Goal: Task Accomplishment & Management: Manage account settings

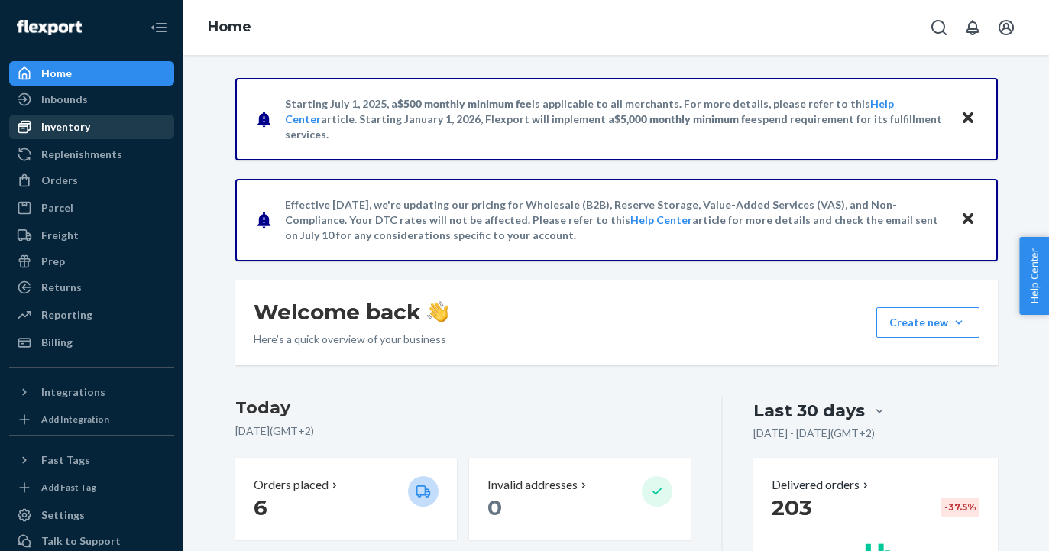
click at [114, 120] on div "Inventory" at bounding box center [92, 126] width 162 height 21
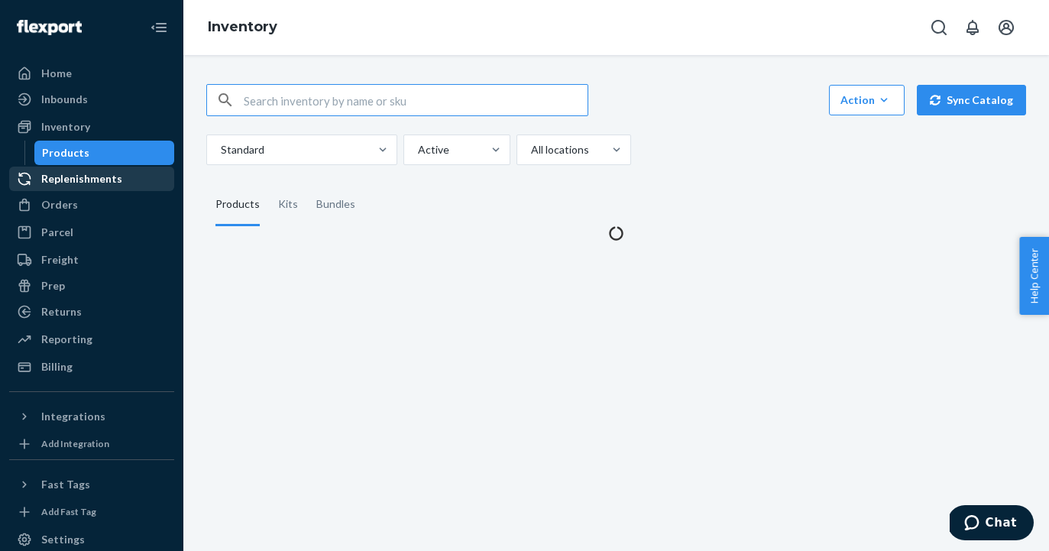
click at [79, 313] on div "Returns" at bounding box center [61, 311] width 40 height 15
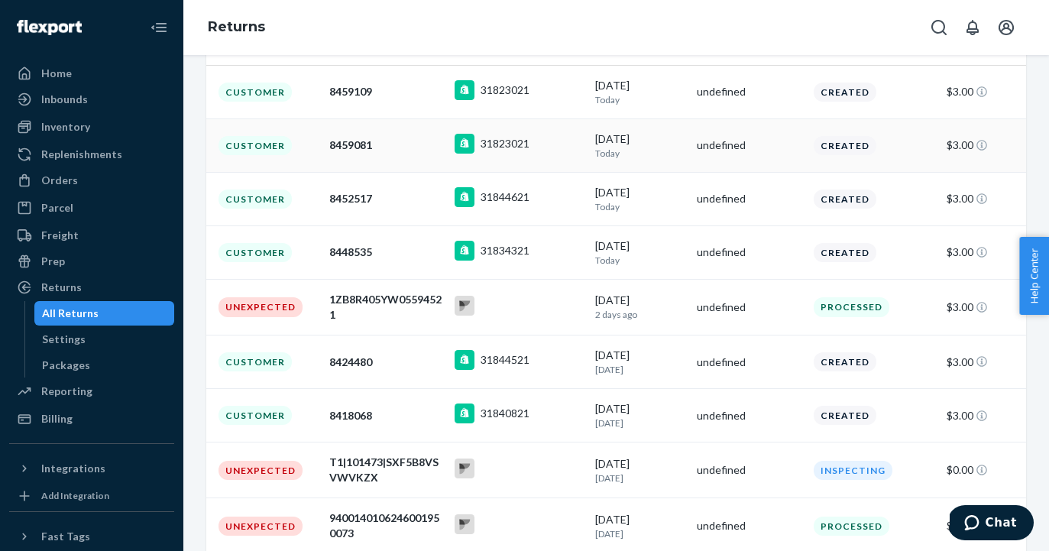
scroll to position [373, 0]
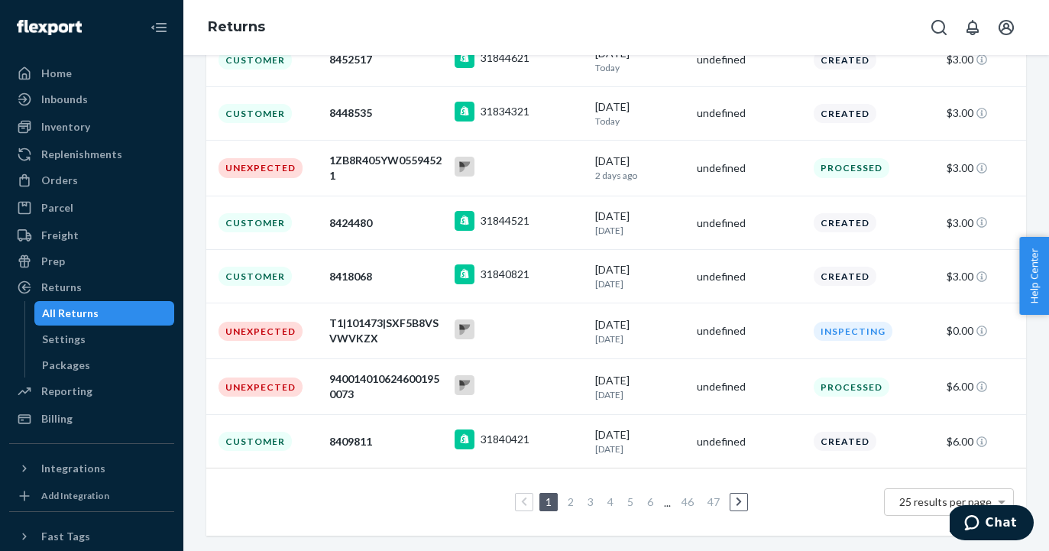
click at [572, 501] on link "2" at bounding box center [571, 501] width 12 height 13
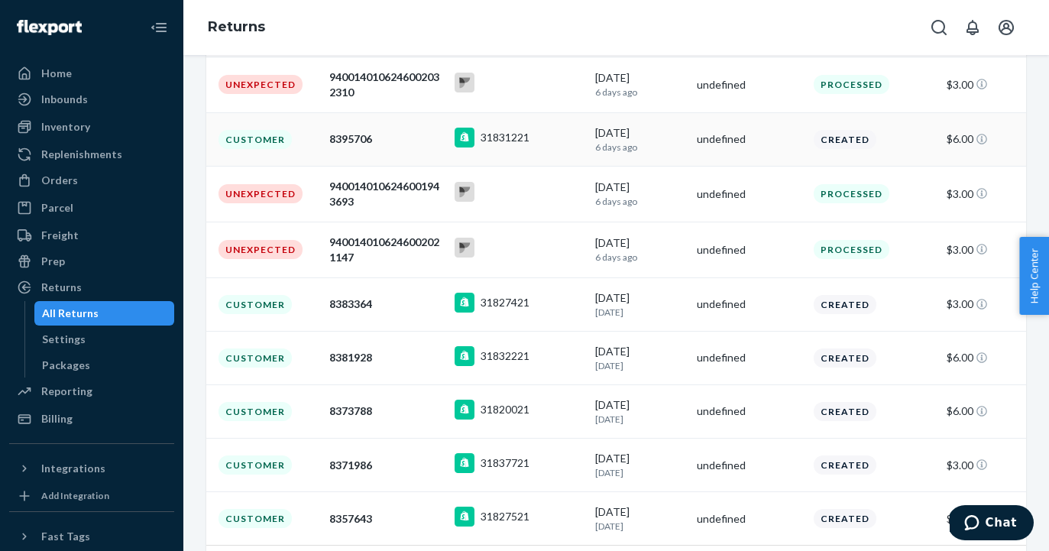
scroll to position [375, 0]
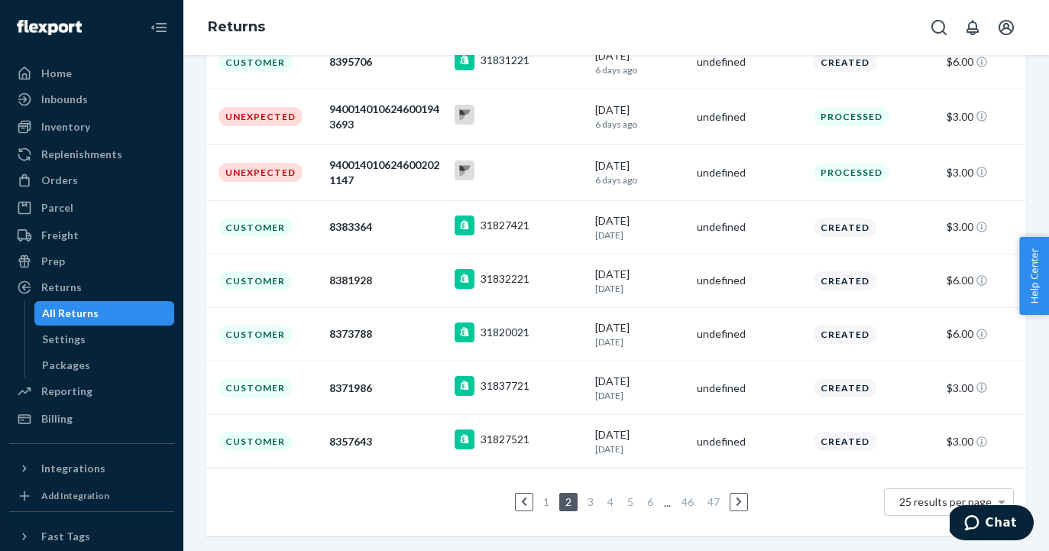
click at [593, 497] on link "3" at bounding box center [590, 501] width 12 height 13
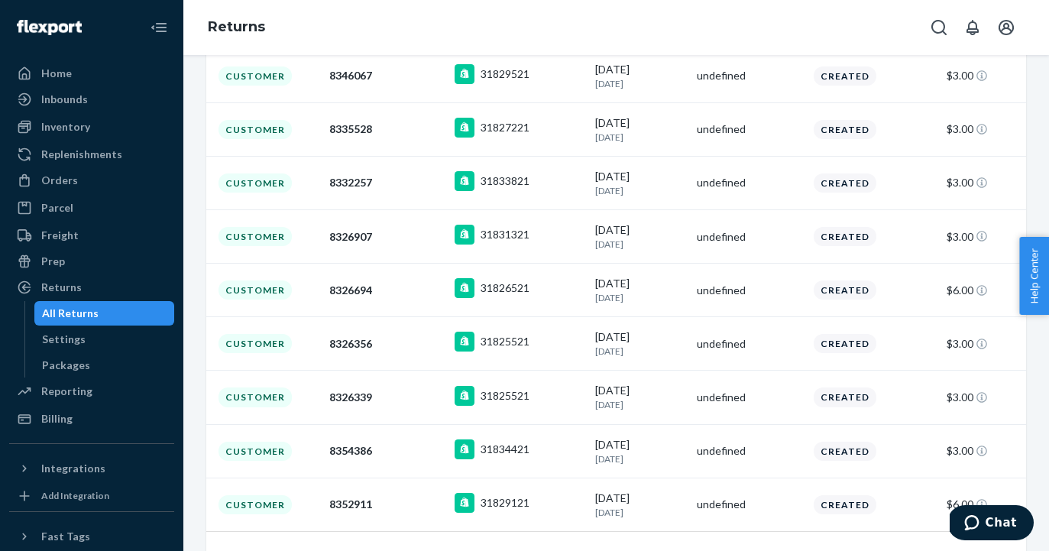
scroll to position [367, 0]
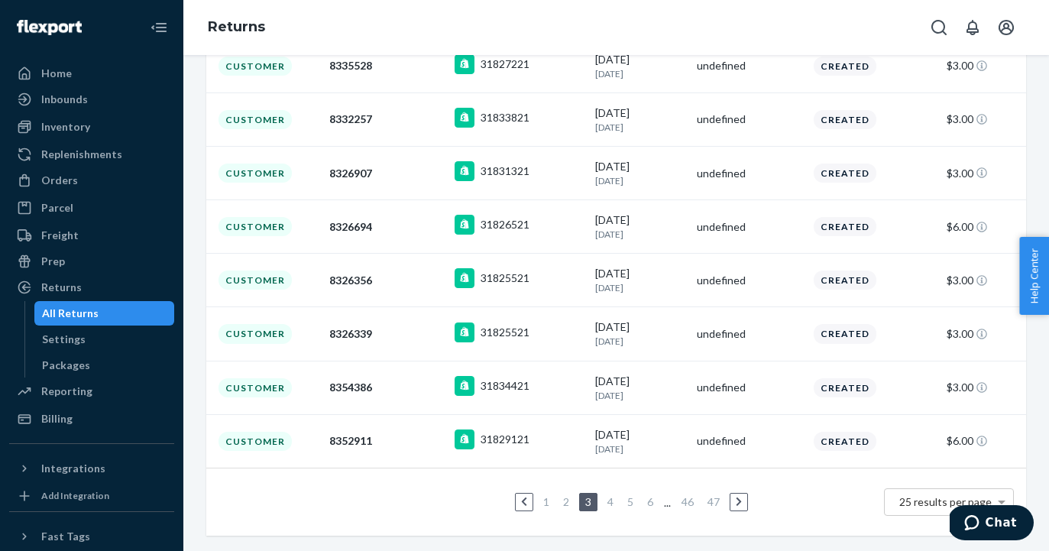
click at [607, 498] on link "4" at bounding box center [610, 501] width 12 height 13
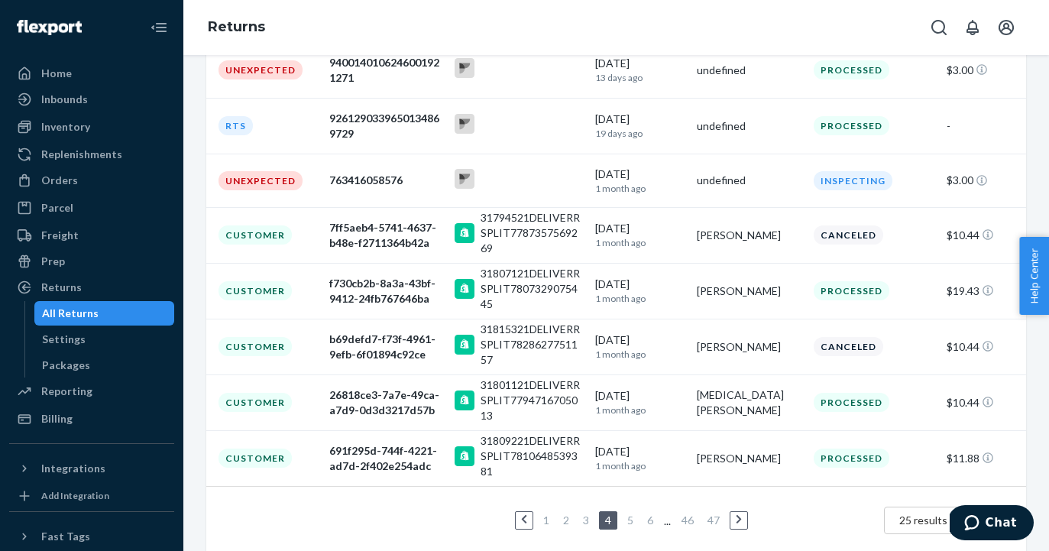
scroll to position [372, 0]
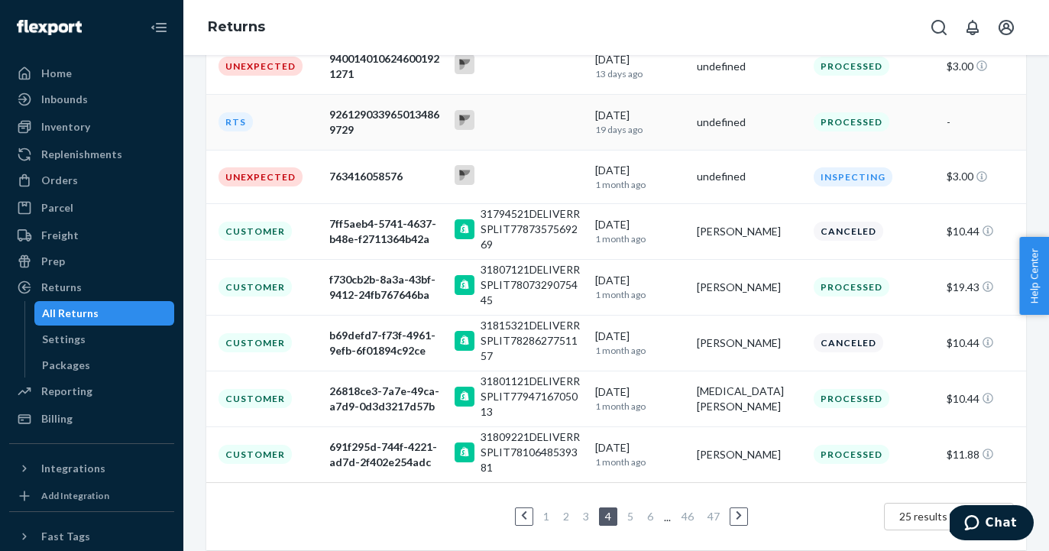
click at [238, 126] on div "RTS" at bounding box center [236, 121] width 34 height 19
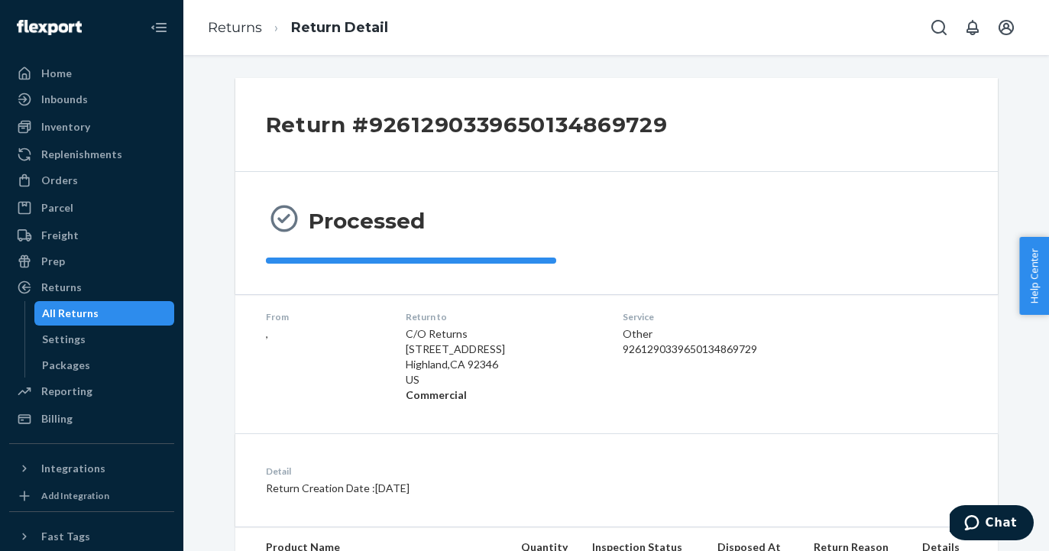
scroll to position [215, 0]
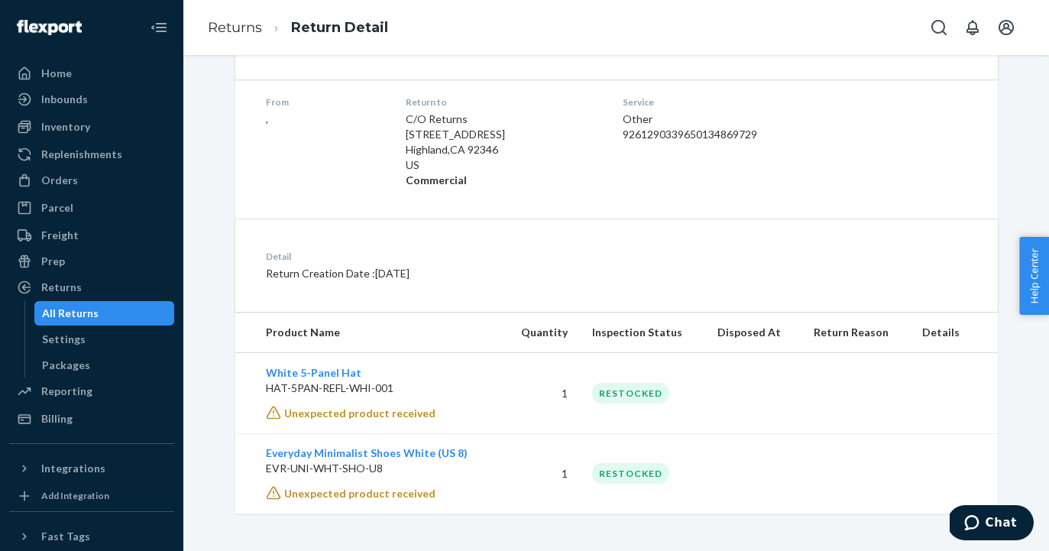
click at [359, 425] on td "White 5-Panel Hat HAT-5PAN-REFL-WHI-001 Unexpected product received" at bounding box center [368, 393] width 267 height 81
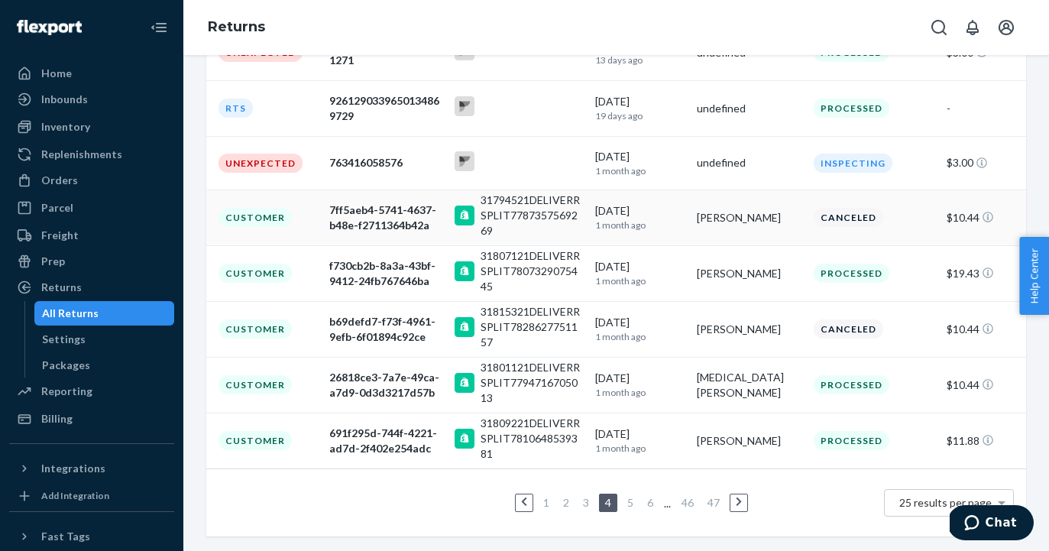
scroll to position [244, 0]
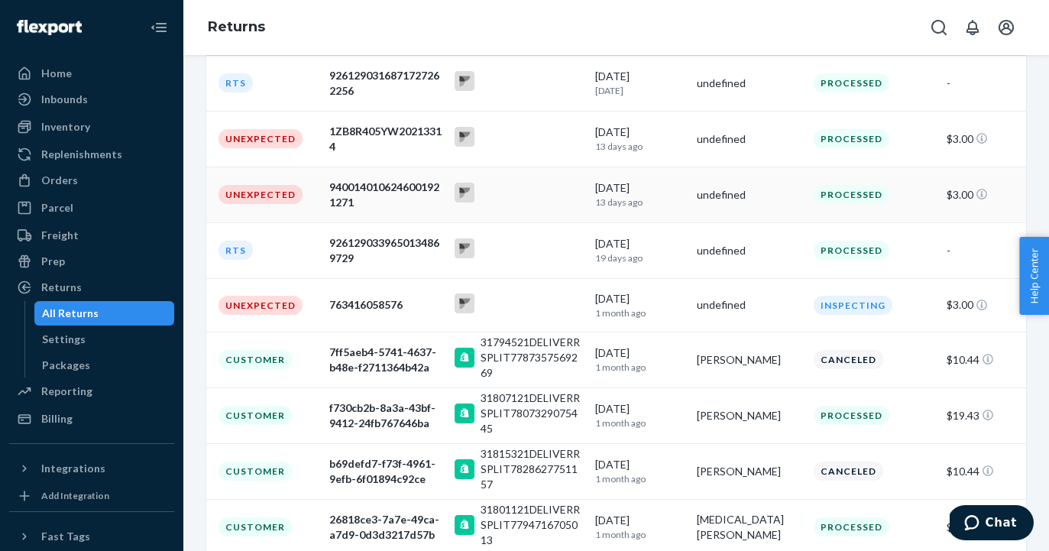
click at [465, 193] on rect at bounding box center [465, 193] width 20 height 20
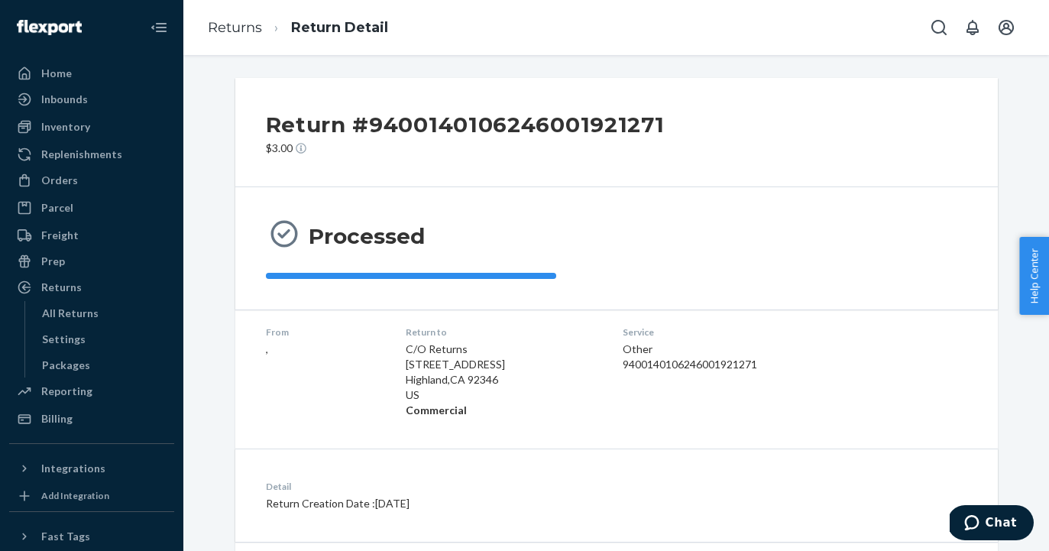
scroll to position [236, 0]
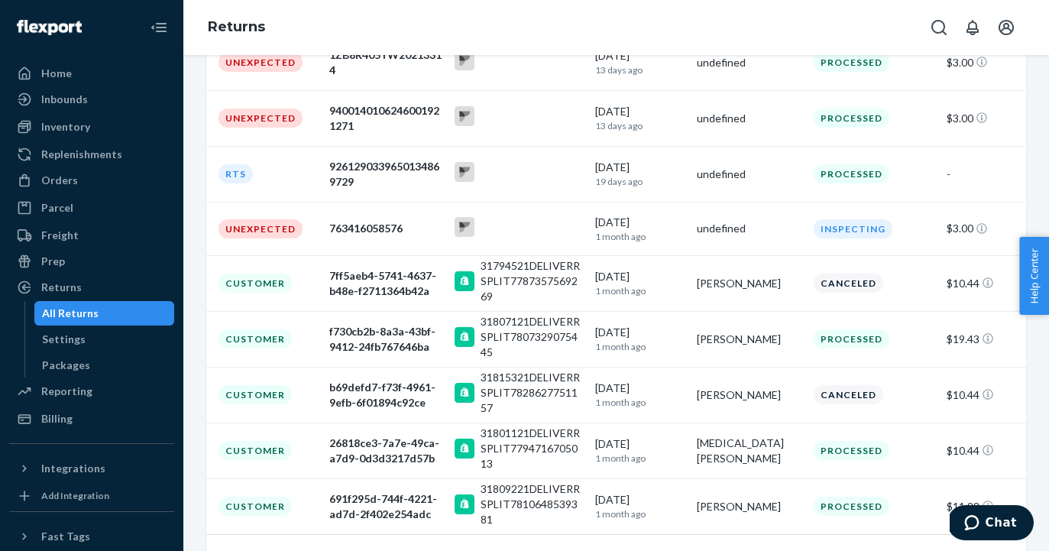
scroll to position [386, 0]
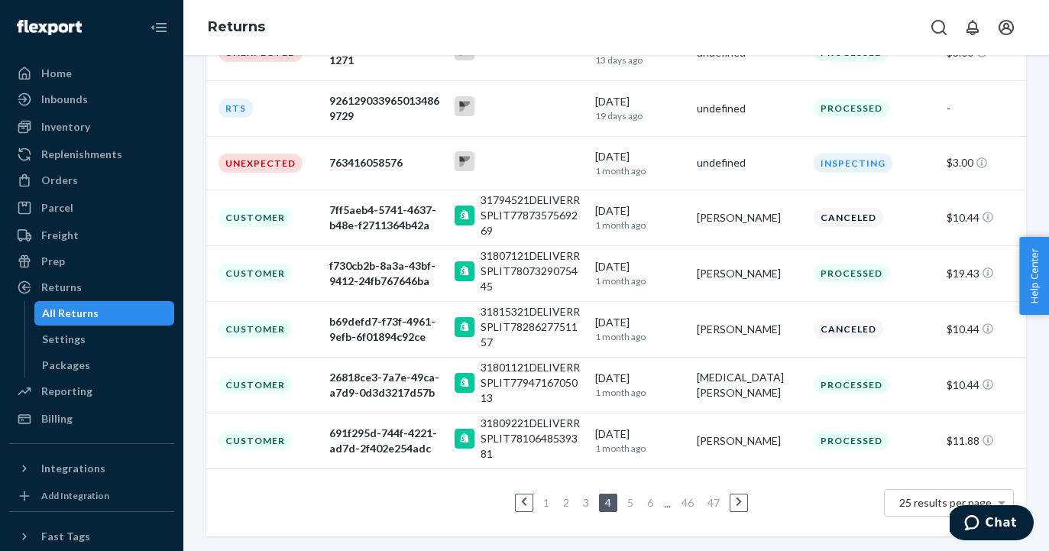
click at [547, 501] on link "1" at bounding box center [546, 502] width 12 height 13
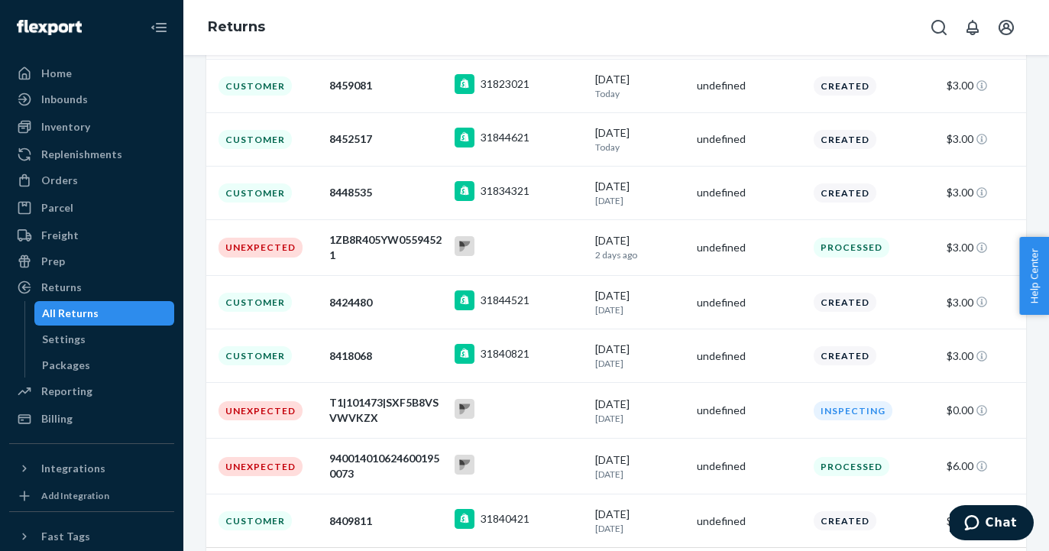
scroll to position [373, 0]
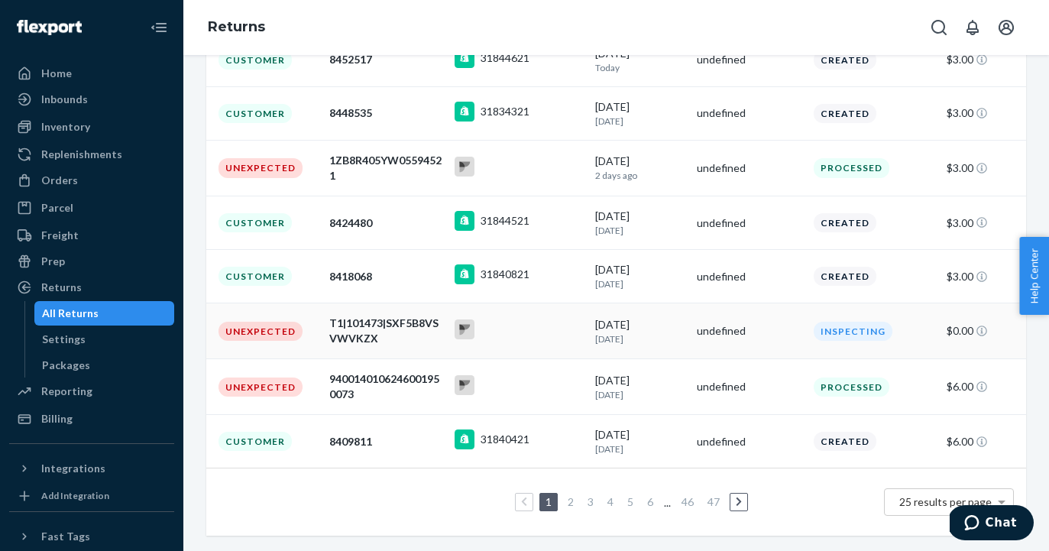
click at [466, 335] on rect at bounding box center [465, 329] width 20 height 20
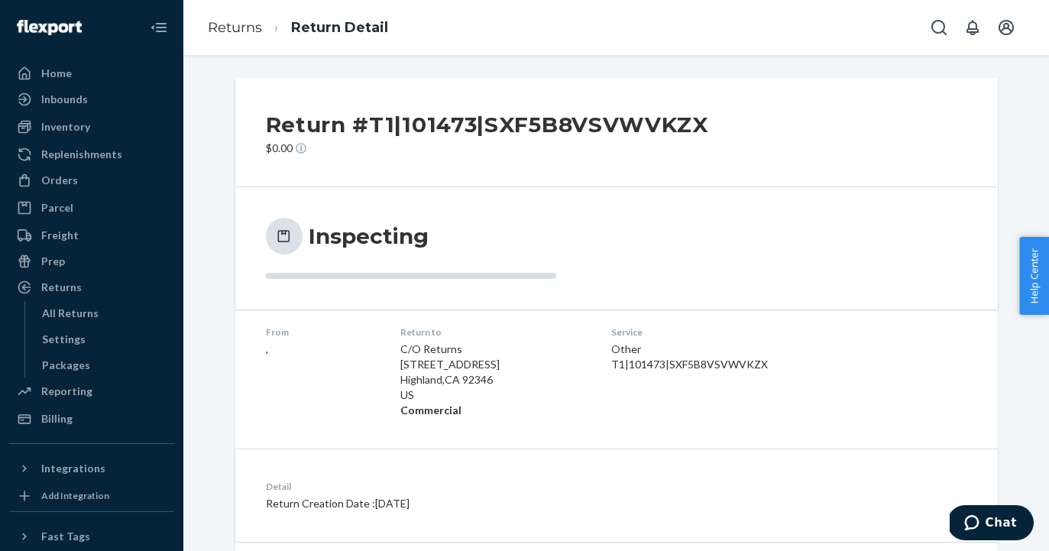
scroll to position [151, 0]
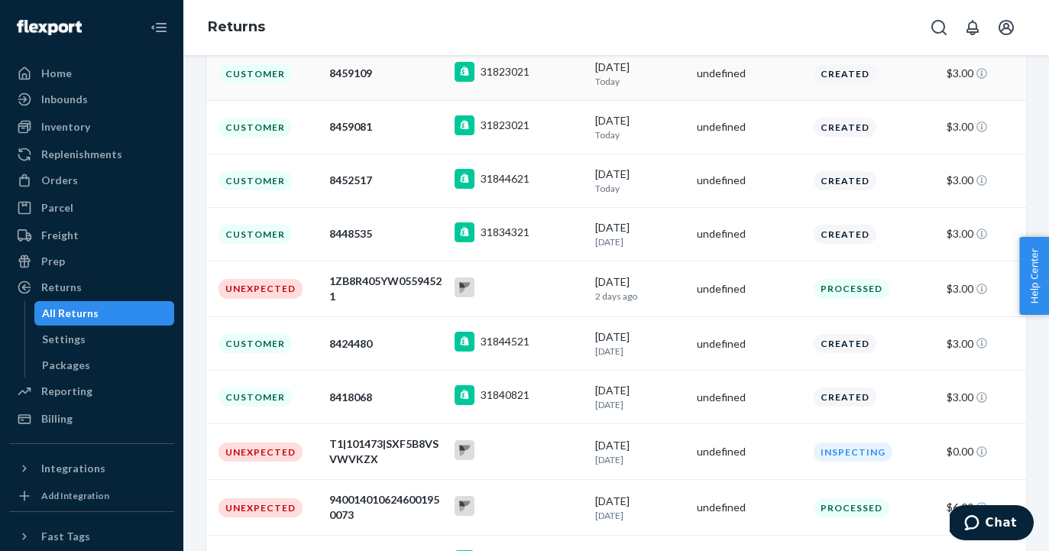
scroll to position [373, 0]
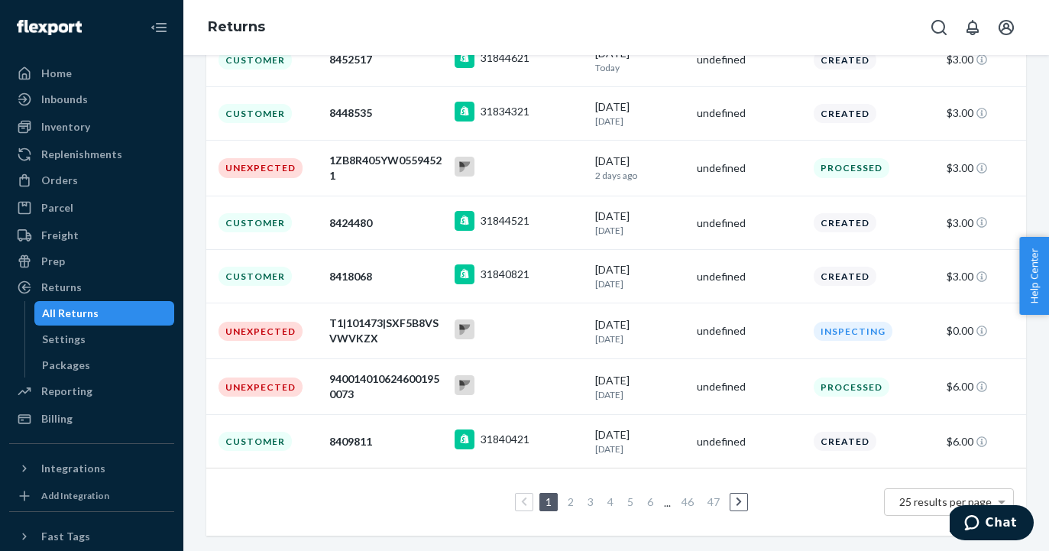
click at [568, 500] on link "2" at bounding box center [571, 501] width 12 height 13
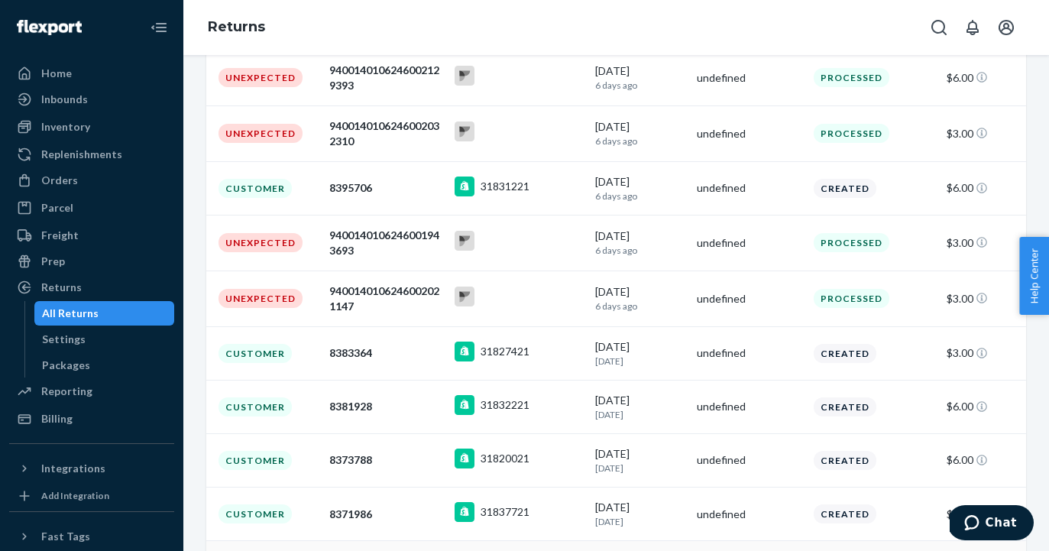
scroll to position [375, 0]
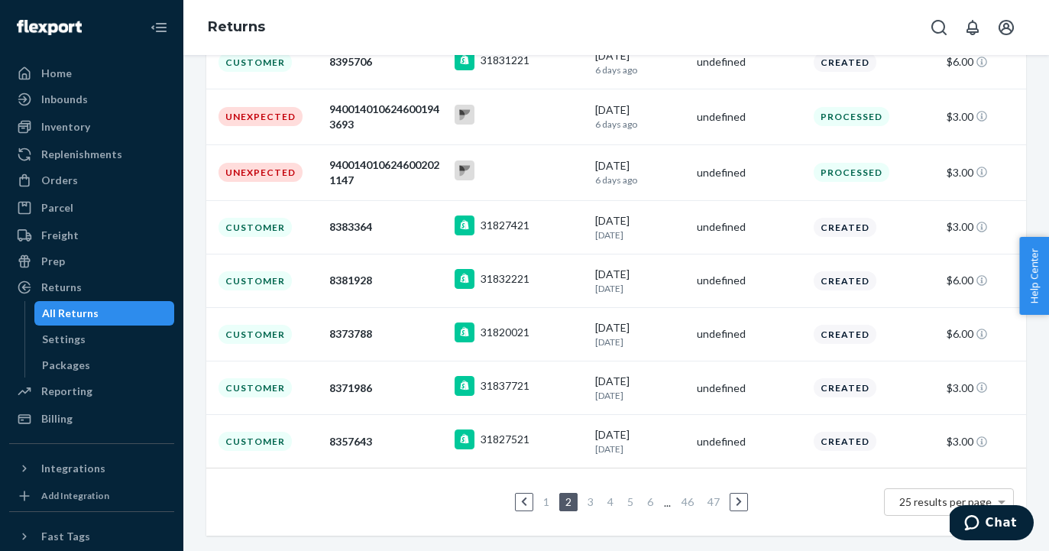
click at [594, 504] on link "3" at bounding box center [590, 501] width 12 height 13
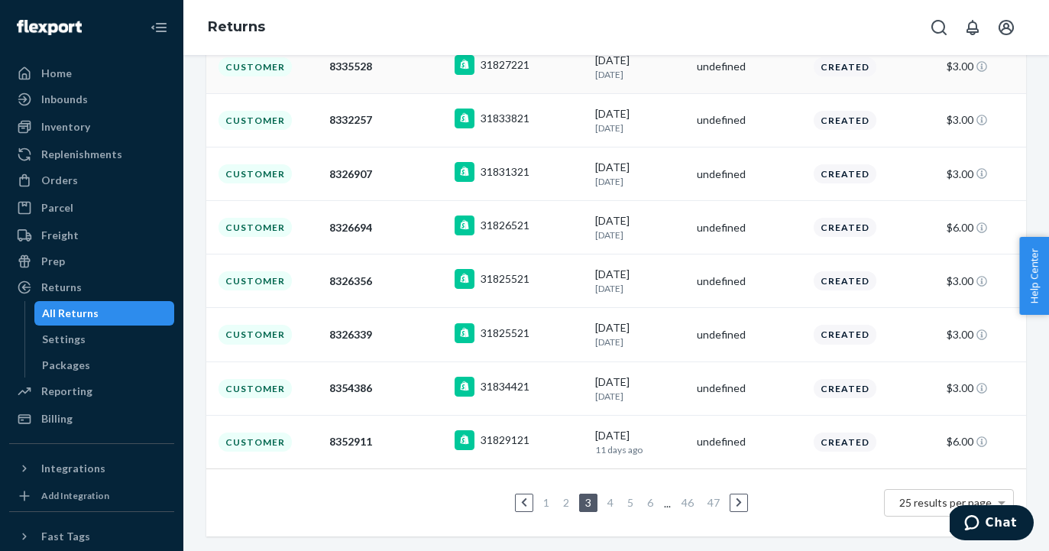
scroll to position [367, 0]
click at [608, 507] on link "4" at bounding box center [610, 501] width 12 height 13
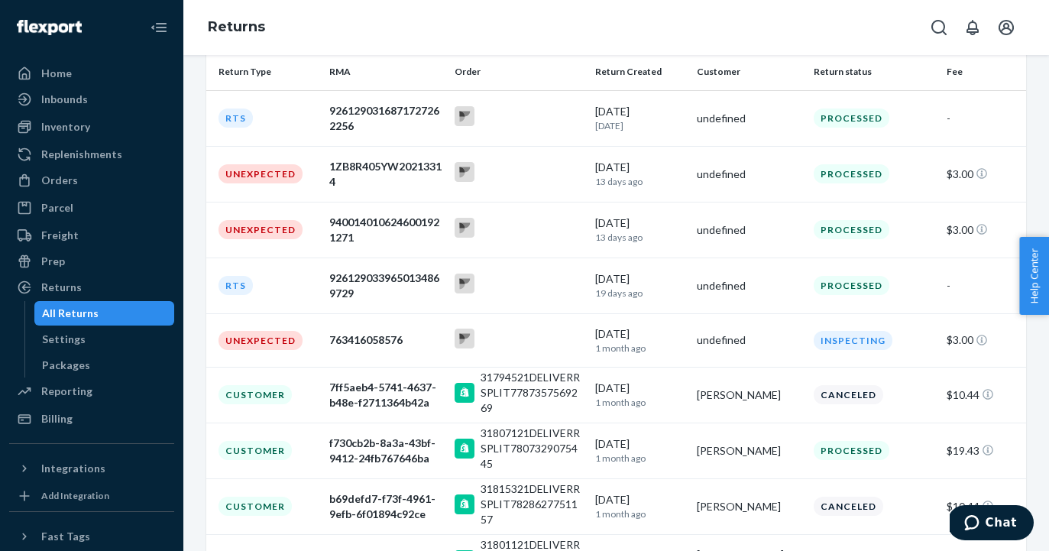
scroll to position [386, 0]
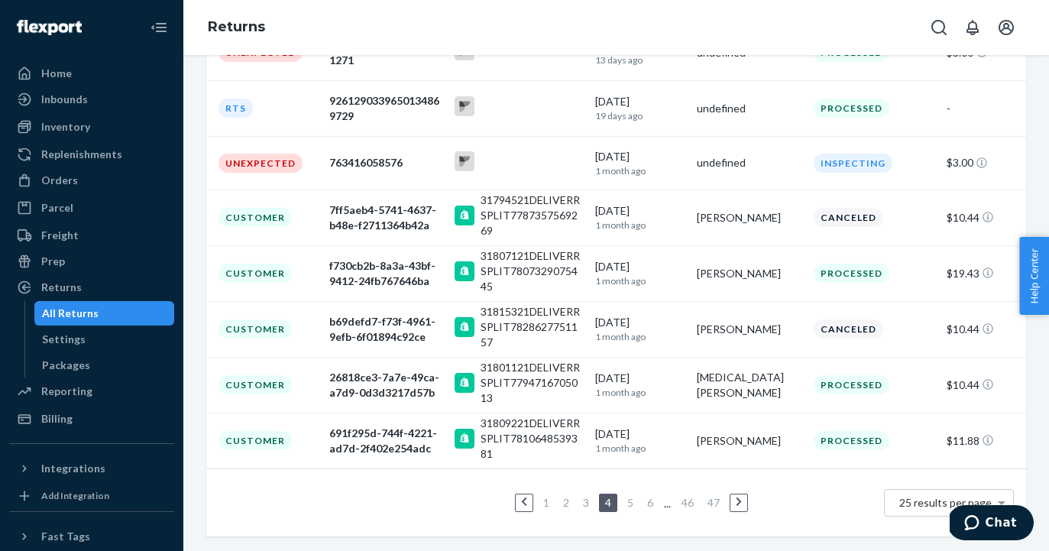
click at [630, 500] on link "5" at bounding box center [630, 502] width 12 height 13
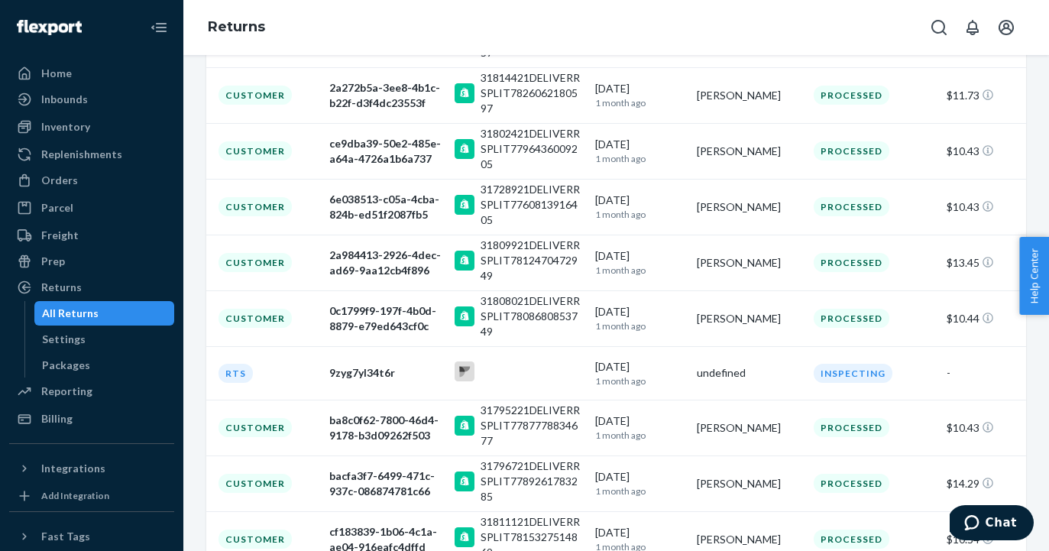
scroll to position [381, 0]
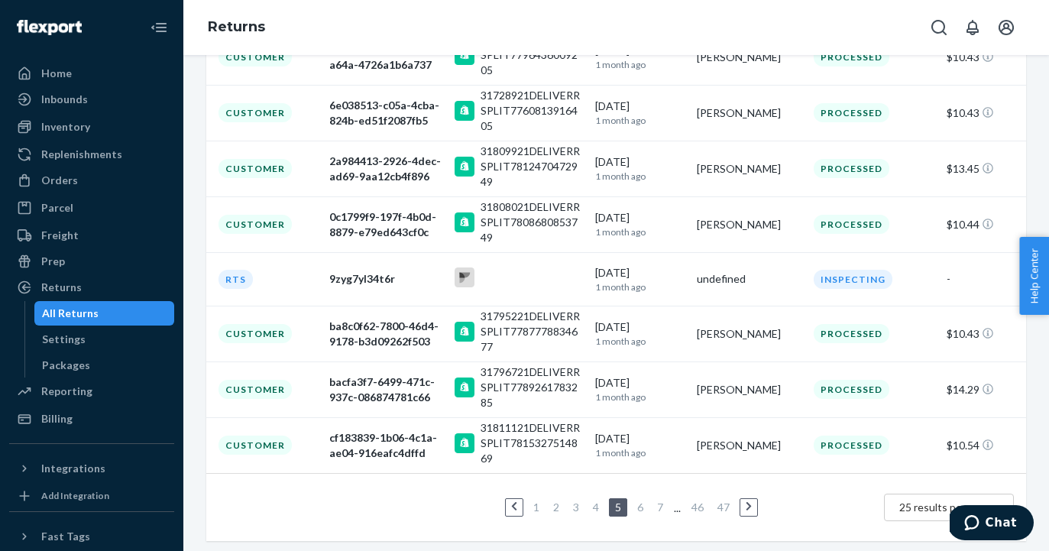
click at [641, 507] on link "6" at bounding box center [640, 506] width 12 height 13
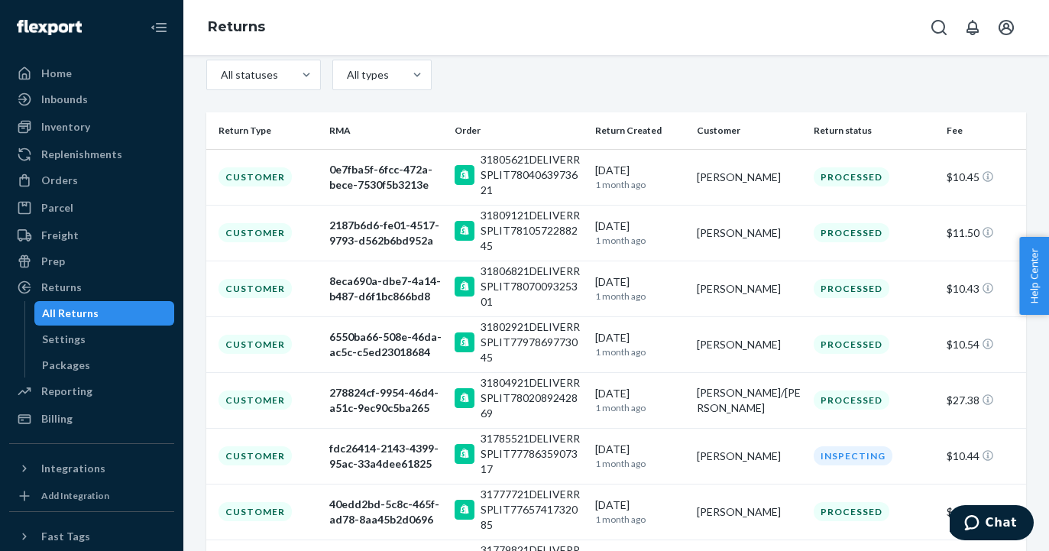
scroll to position [0, 0]
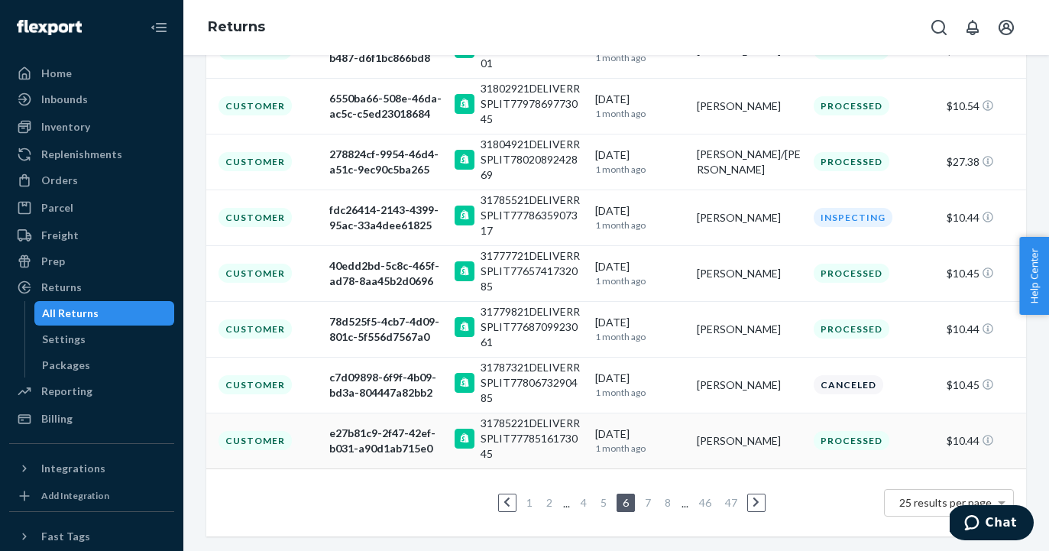
click at [665, 456] on td "[DATE] [DATE]" at bounding box center [640, 441] width 102 height 56
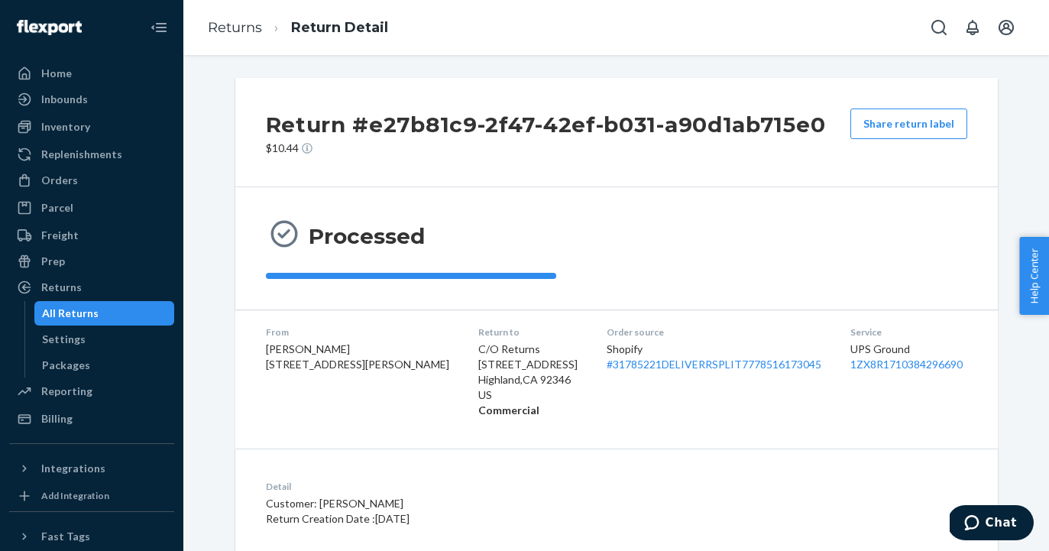
scroll to position [141, 0]
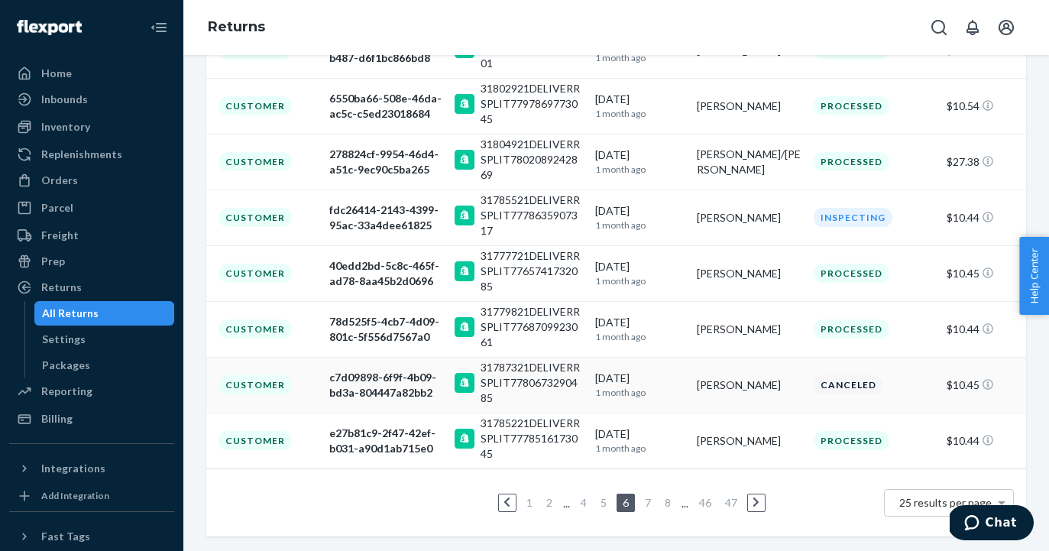
click at [519, 390] on div "31787321DELIVERRSPLIT7780673290485" at bounding box center [532, 383] width 102 height 46
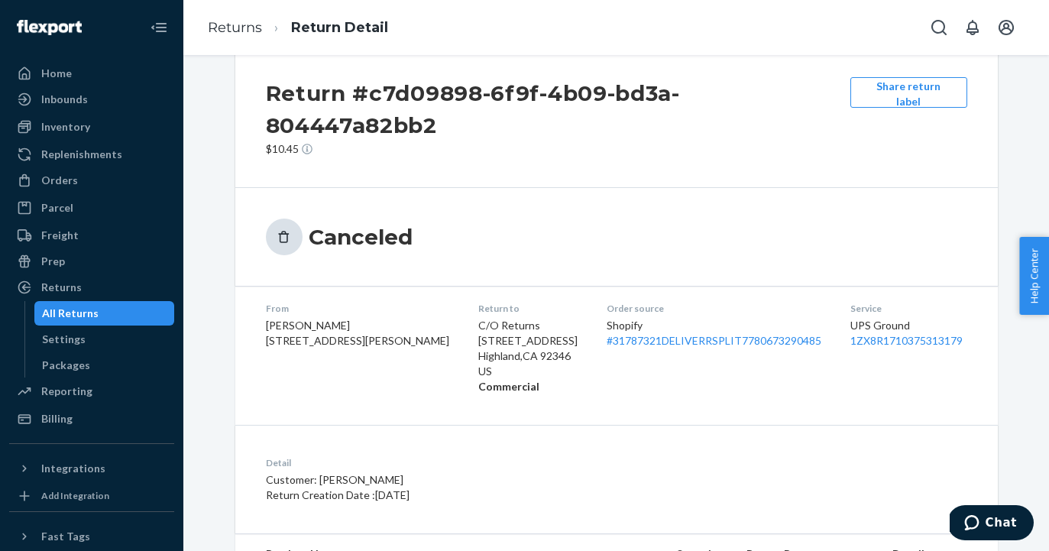
scroll to position [22, 0]
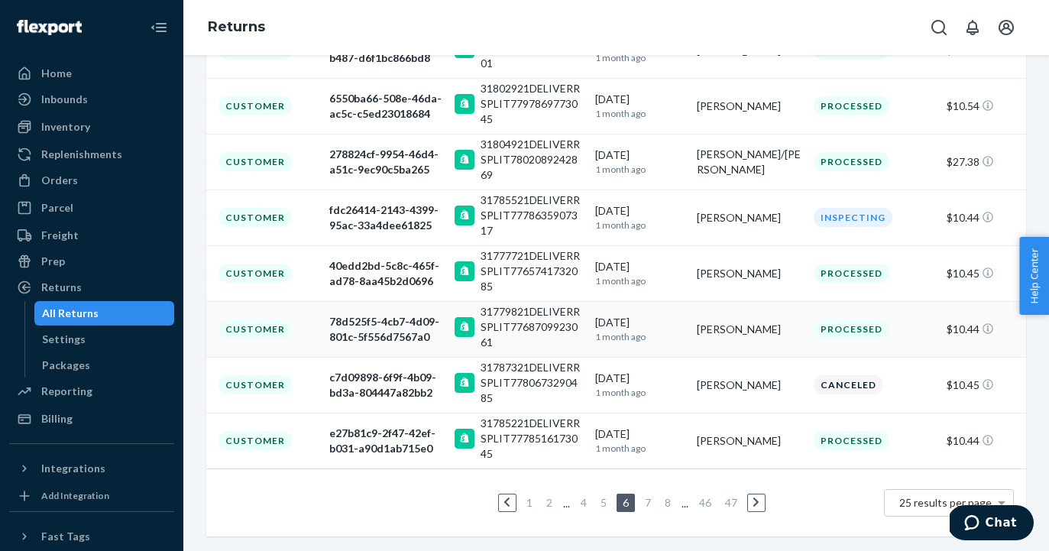
click at [519, 339] on div "31779821DELIVERRSPLIT7768709923061" at bounding box center [532, 327] width 102 height 46
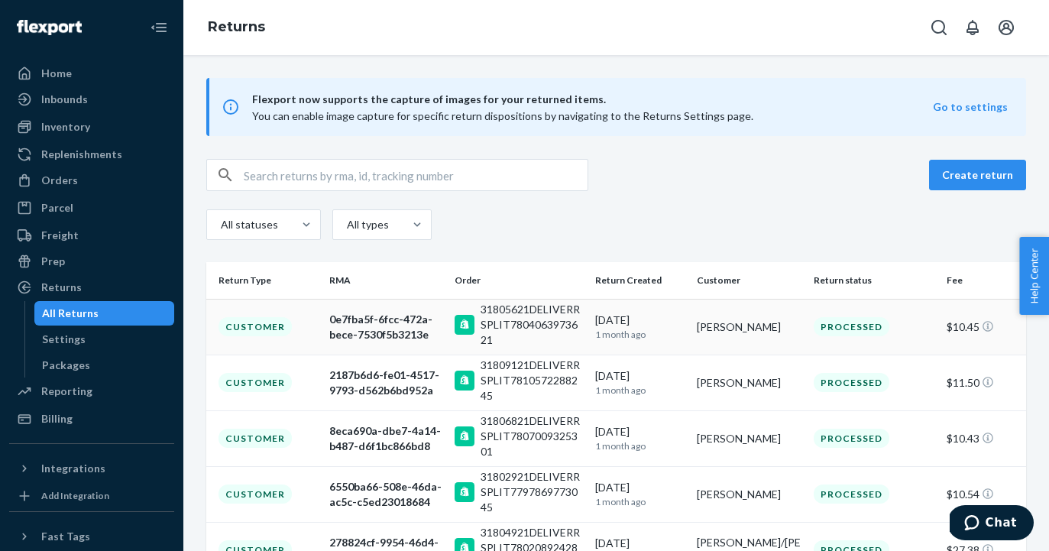
click at [518, 314] on div "31805621DELIVERRSPLIT7804063973621" at bounding box center [532, 325] width 102 height 46
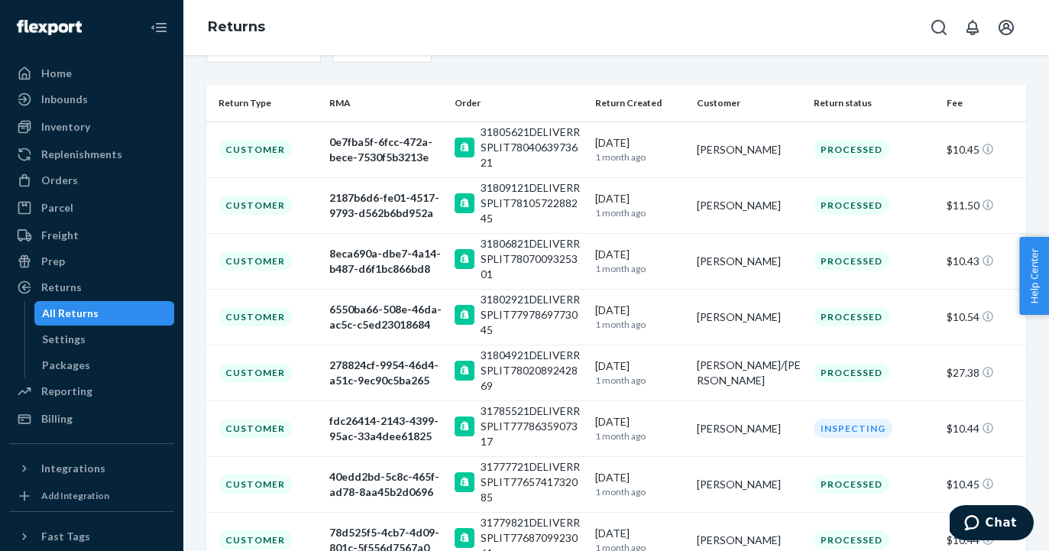
scroll to position [388, 0]
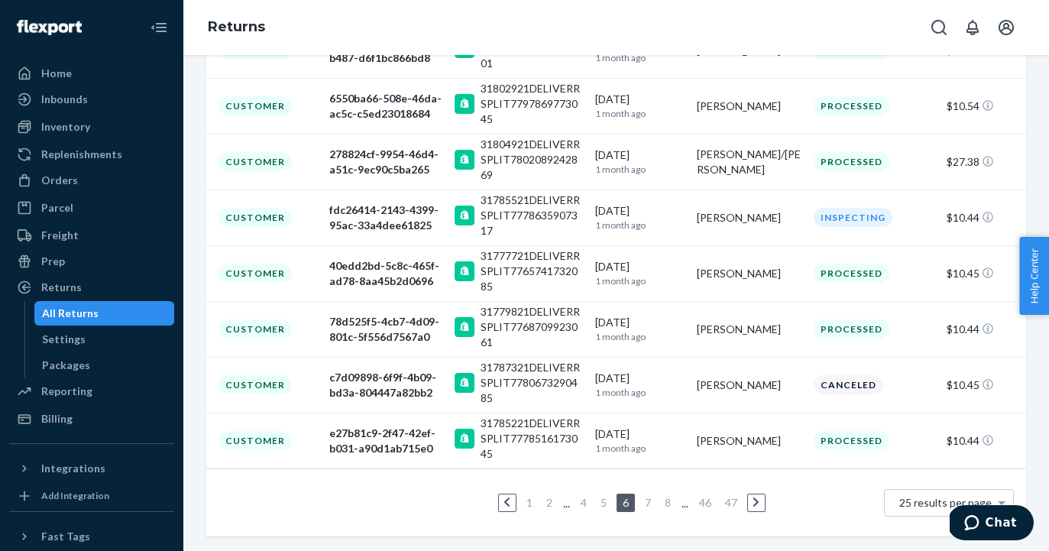
click at [529, 500] on link "1" at bounding box center [529, 502] width 12 height 13
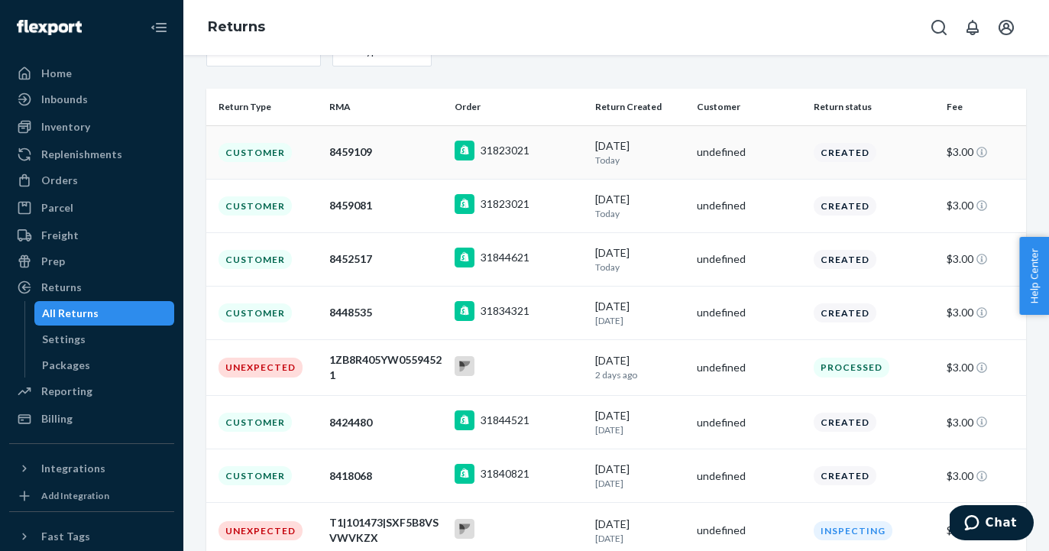
scroll to position [159, 0]
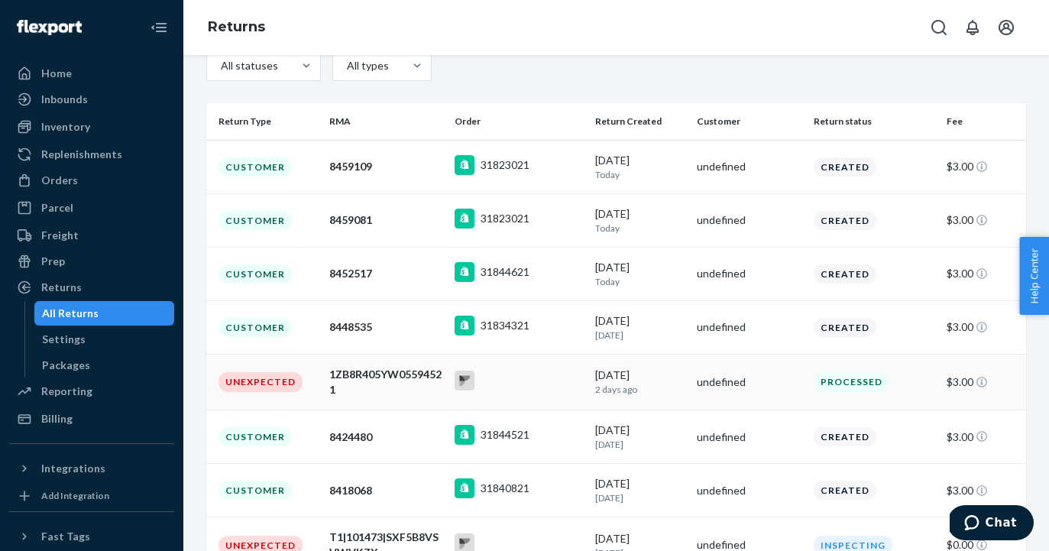
click at [463, 384] on rect at bounding box center [465, 381] width 20 height 20
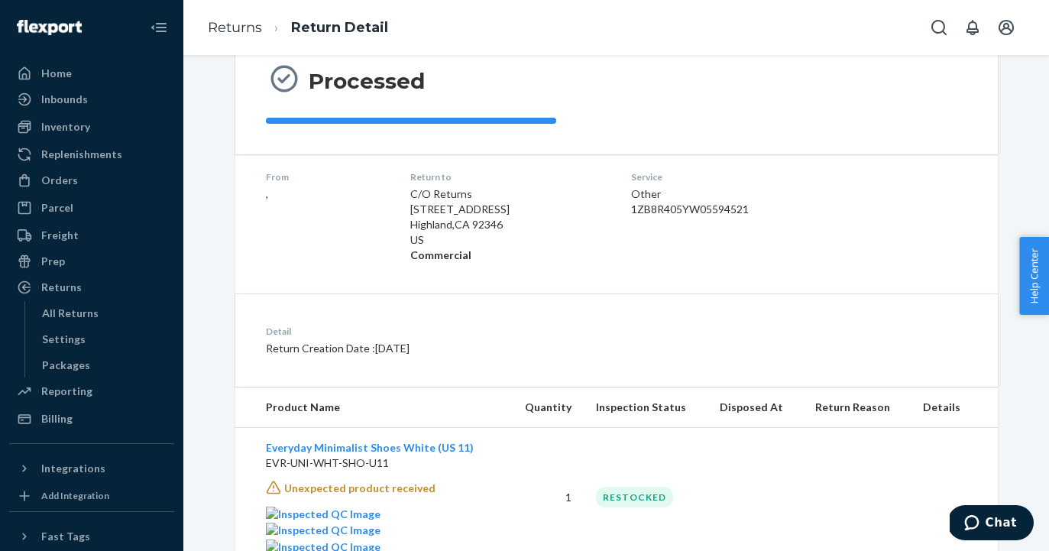
scroll to position [236, 0]
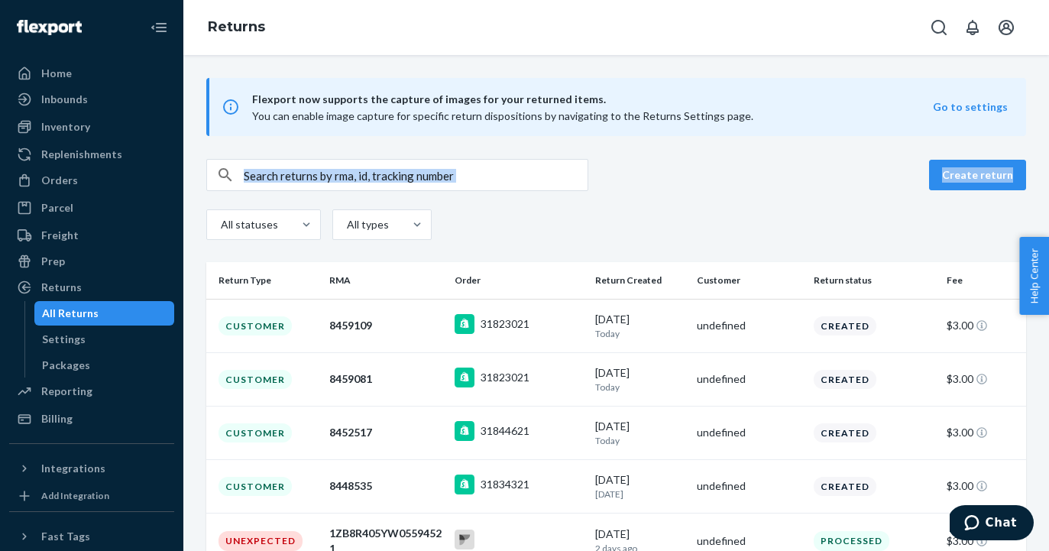
drag, startPoint x: 757, startPoint y: 186, endPoint x: 665, endPoint y: 183, distance: 92.5
click at [665, 183] on div "Create return" at bounding box center [616, 175] width 820 height 32
click at [269, 230] on div "All statuses" at bounding box center [248, 224] width 55 height 15
click at [202, 225] on input "All statuses" at bounding box center [202, 225] width 0 height 0
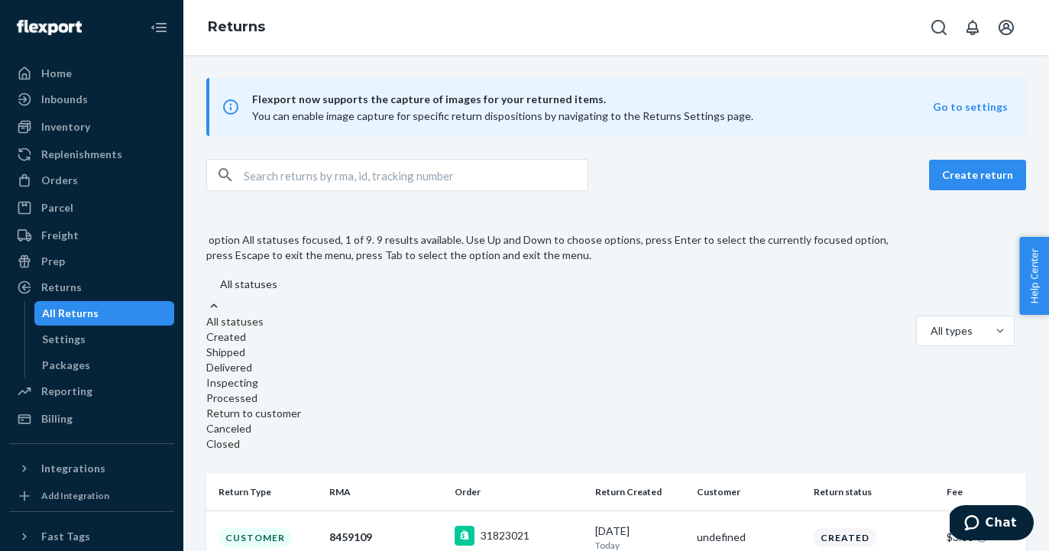
click at [268, 277] on div "All statuses" at bounding box center [248, 284] width 57 height 15
click at [203, 284] on input "option All statuses focused, 1 of 9. 9 results available. Use Up and Down to ch…" at bounding box center [203, 284] width 0 height 0
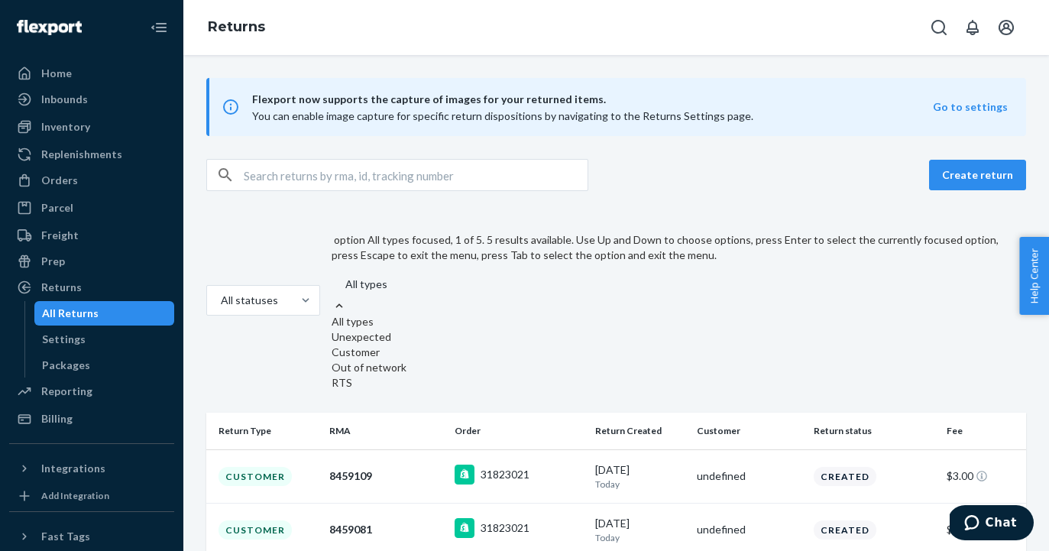
click at [374, 277] on div "All types" at bounding box center [366, 284] width 42 height 15
click at [313, 284] on input "option All types focused, 1 of 5. 5 results available. Use Up and Down to choos…" at bounding box center [313, 284] width 0 height 0
click at [377, 314] on div "All types" at bounding box center [673, 321] width 683 height 15
click at [313, 284] on input "option All types focused, 1 of 5. 5 results available. Use Up and Down to choos…" at bounding box center [313, 284] width 0 height 0
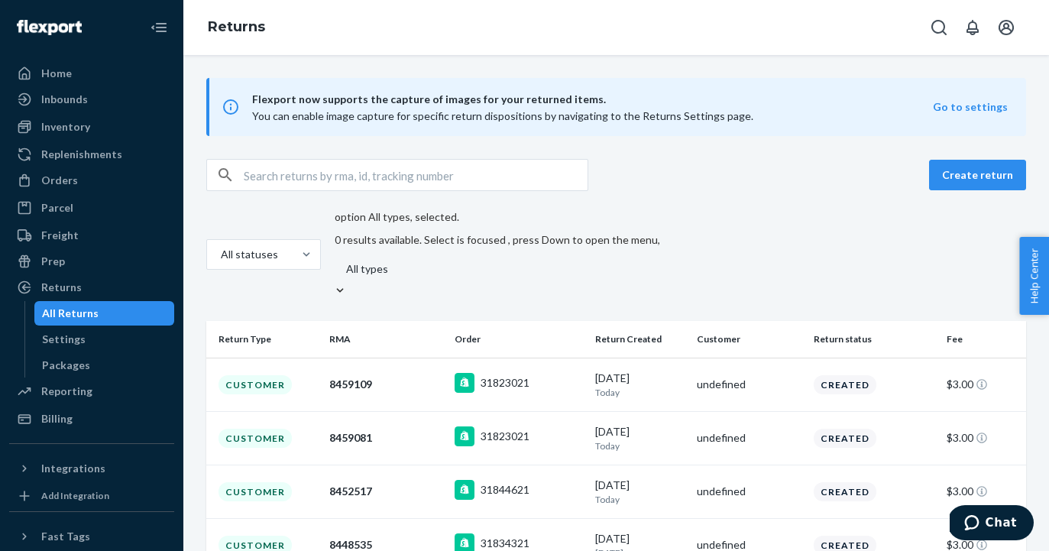
click at [379, 255] on div "All types" at bounding box center [496, 269] width 328 height 28
click at [314, 269] on input "option All types, selected. 0 results available. Select is focused , press Down…" at bounding box center [314, 269] width 0 height 0
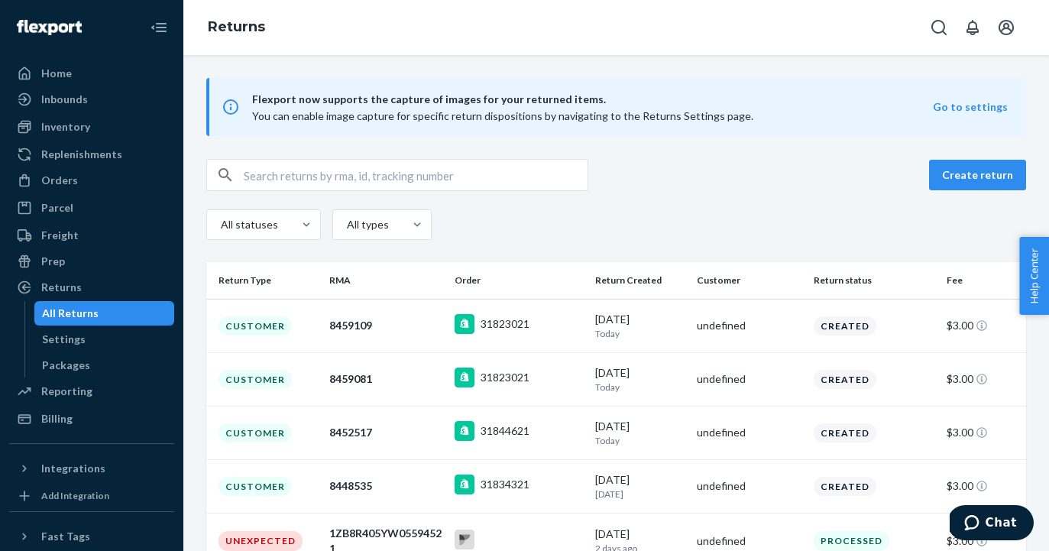
click at [482, 215] on div "All statuses All types" at bounding box center [616, 226] width 820 height 34
click at [253, 220] on div "All statuses" at bounding box center [248, 224] width 55 height 15
click at [202, 225] on input "All statuses" at bounding box center [202, 225] width 0 height 0
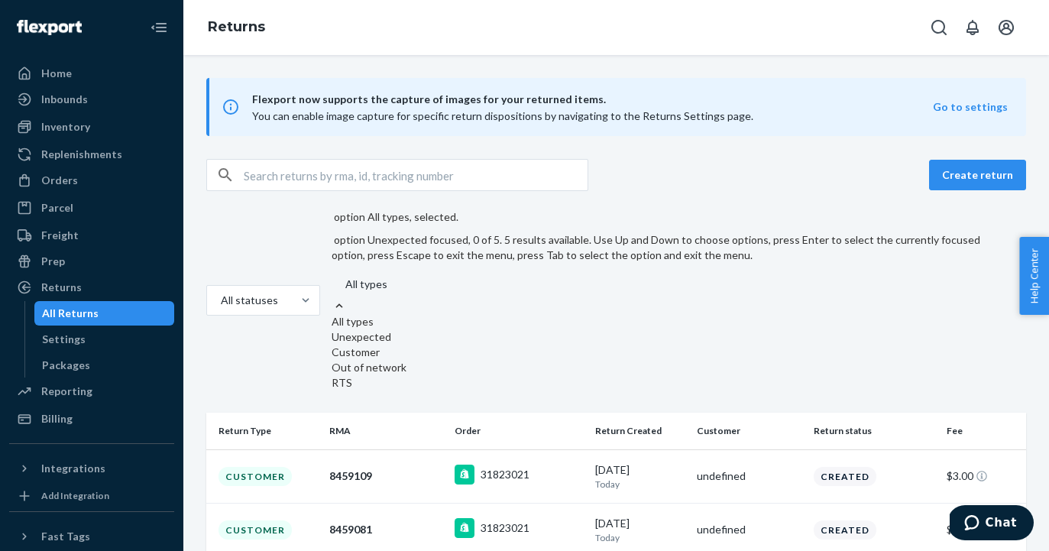
click at [381, 329] on div "Unexpected" at bounding box center [673, 336] width 683 height 15
click at [313, 284] on input "option All types, selected. option Unexpected focused, 0 of 5. 5 results availa…" at bounding box center [313, 284] width 0 height 0
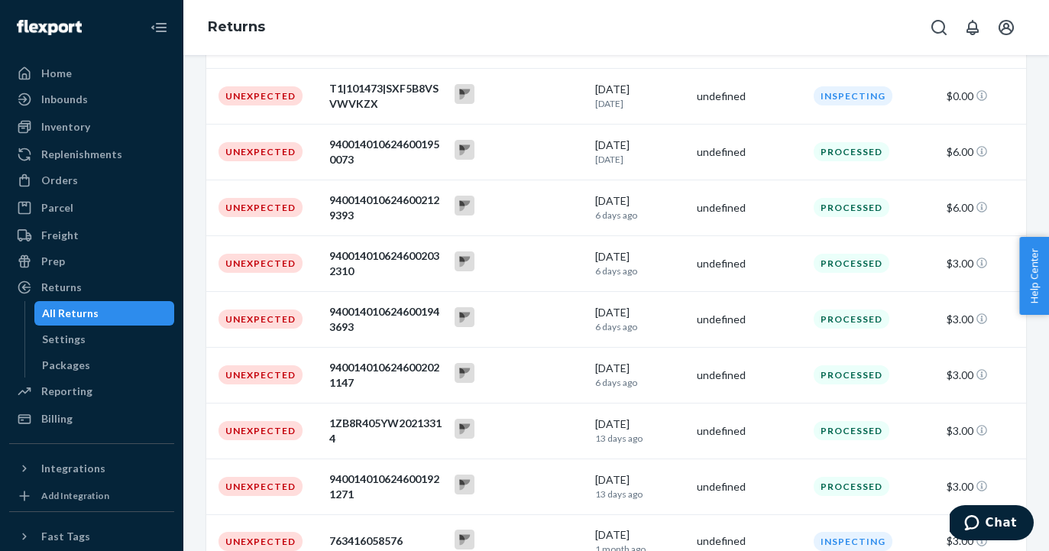
scroll to position [386, 0]
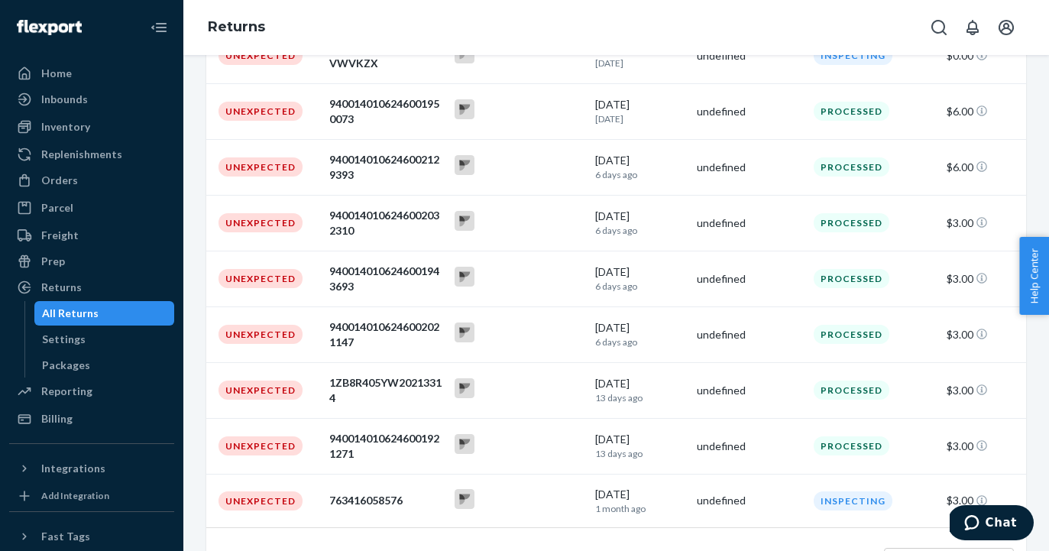
click at [628, 550] on link "2" at bounding box center [634, 561] width 12 height 13
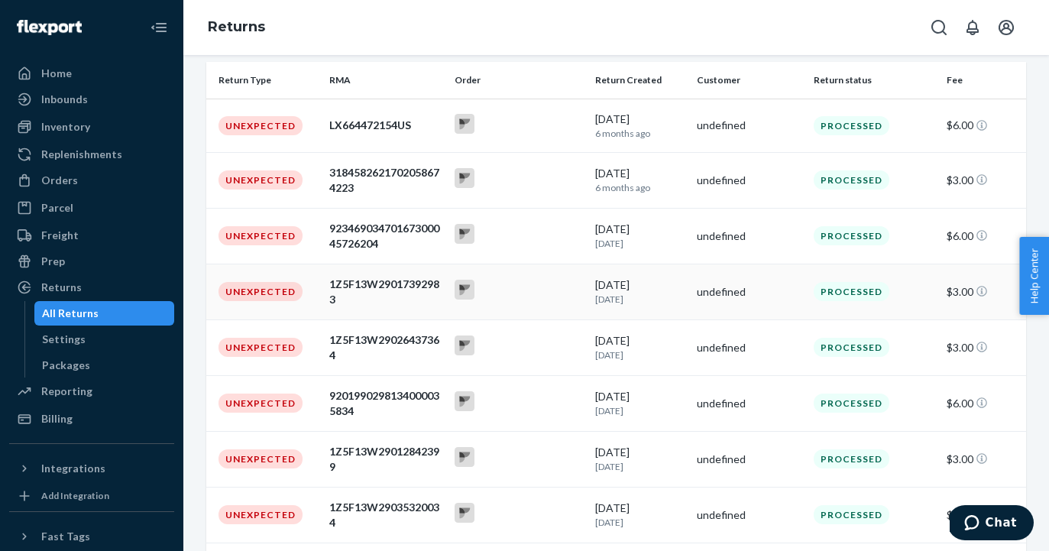
scroll to position [377, 0]
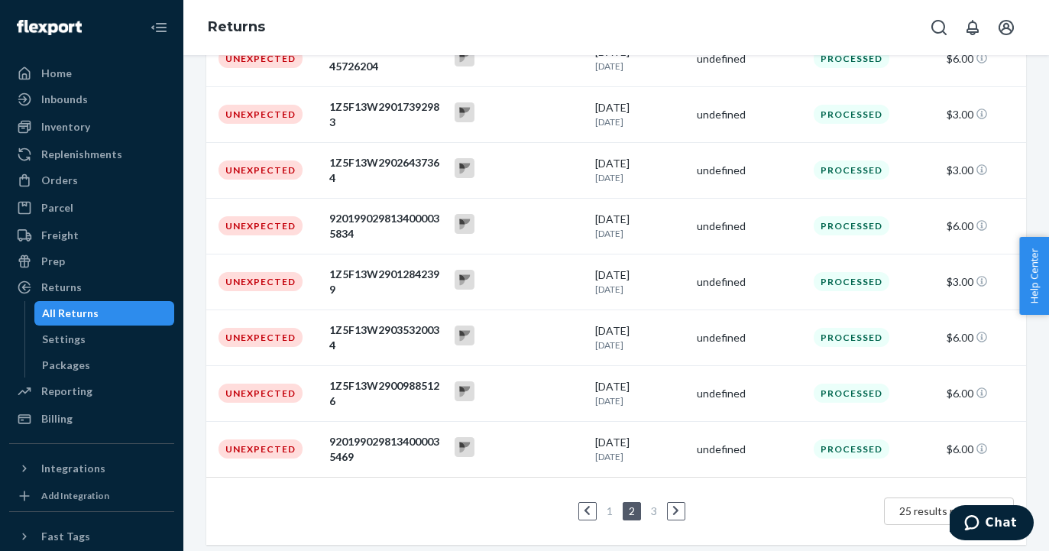
click at [657, 510] on link "3" at bounding box center [654, 510] width 12 height 13
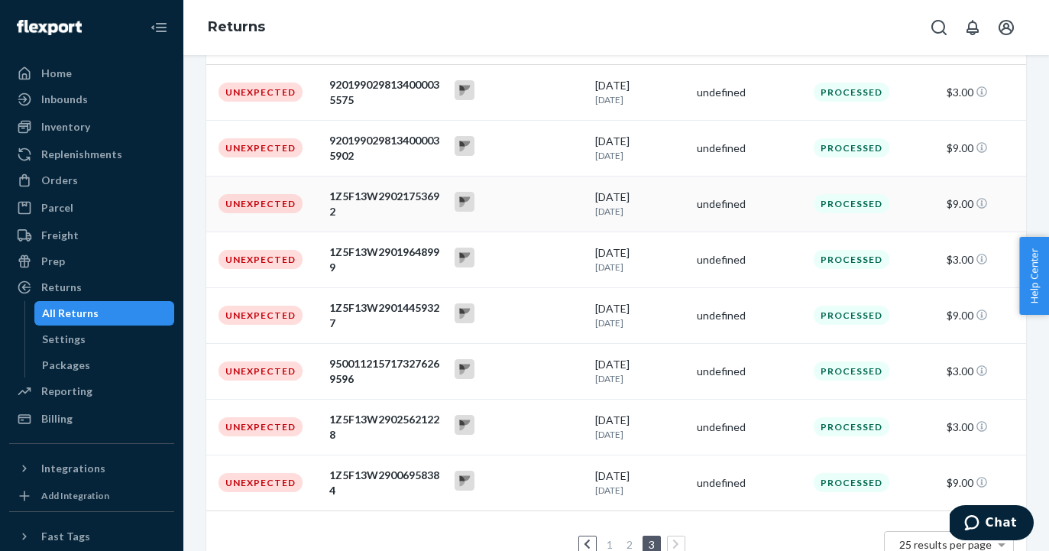
scroll to position [277, 0]
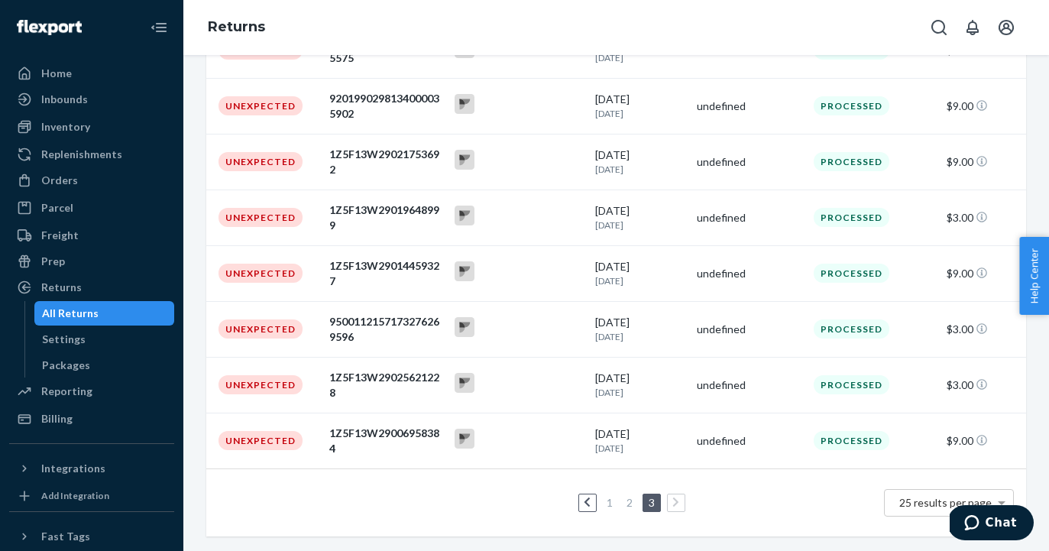
click at [607, 504] on link "1" at bounding box center [610, 502] width 12 height 13
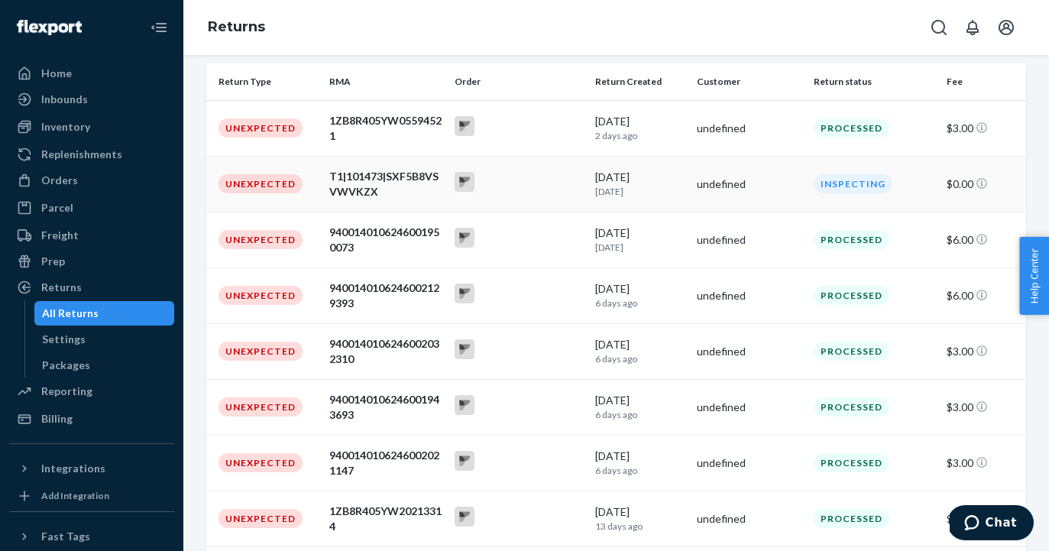
scroll to position [386, 0]
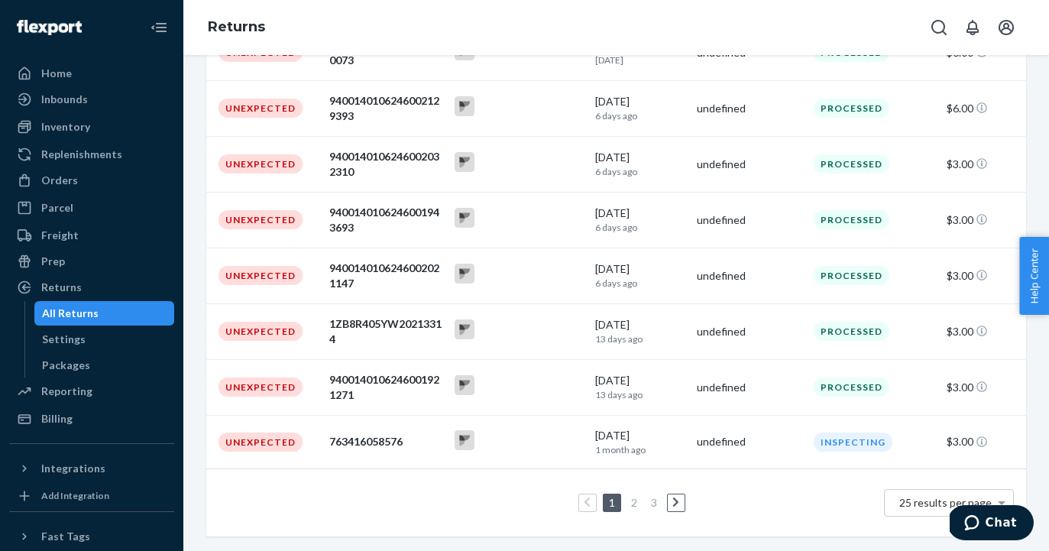
click at [652, 502] on link "3" at bounding box center [654, 502] width 12 height 13
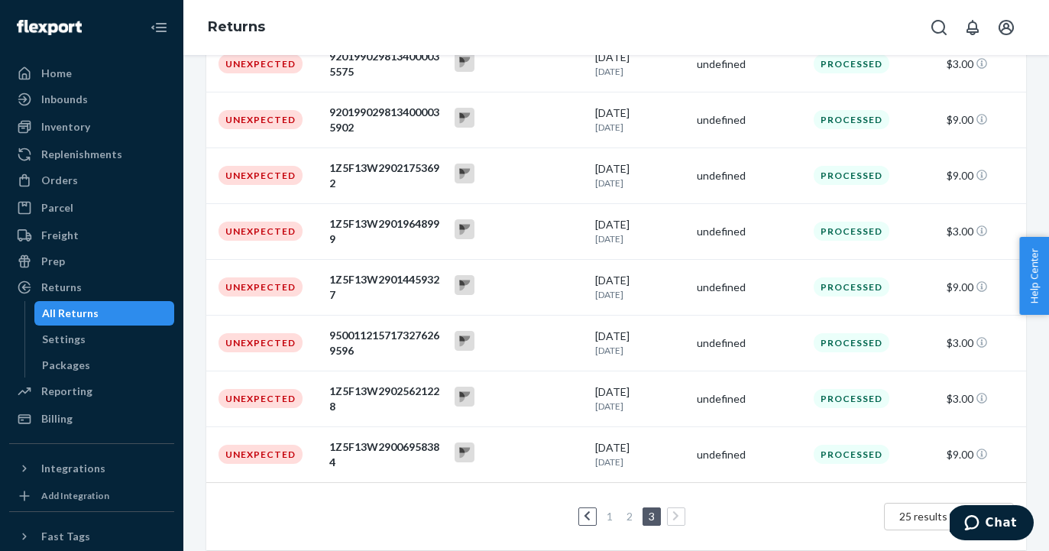
scroll to position [277, 0]
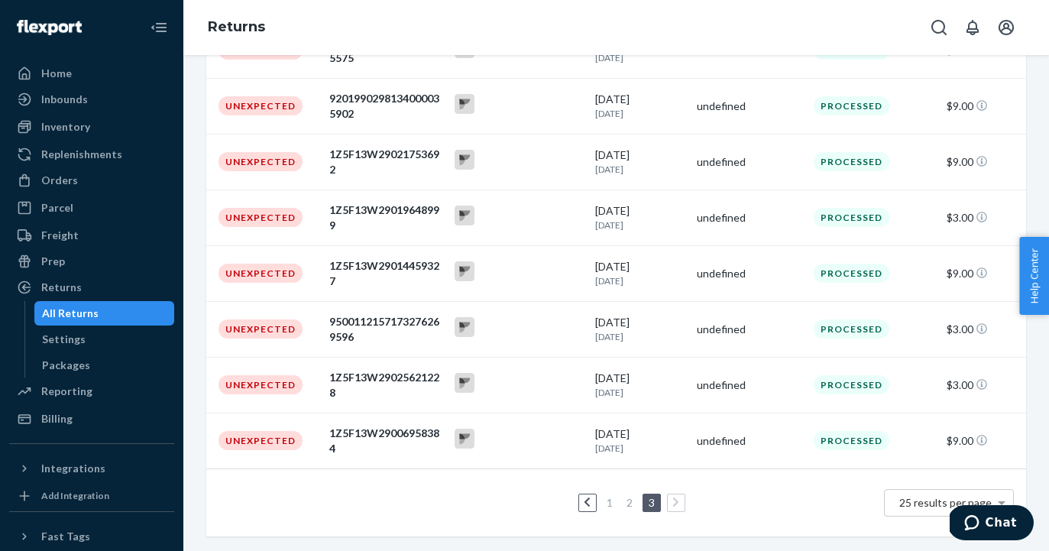
click at [627, 503] on link "2" at bounding box center [629, 502] width 12 height 13
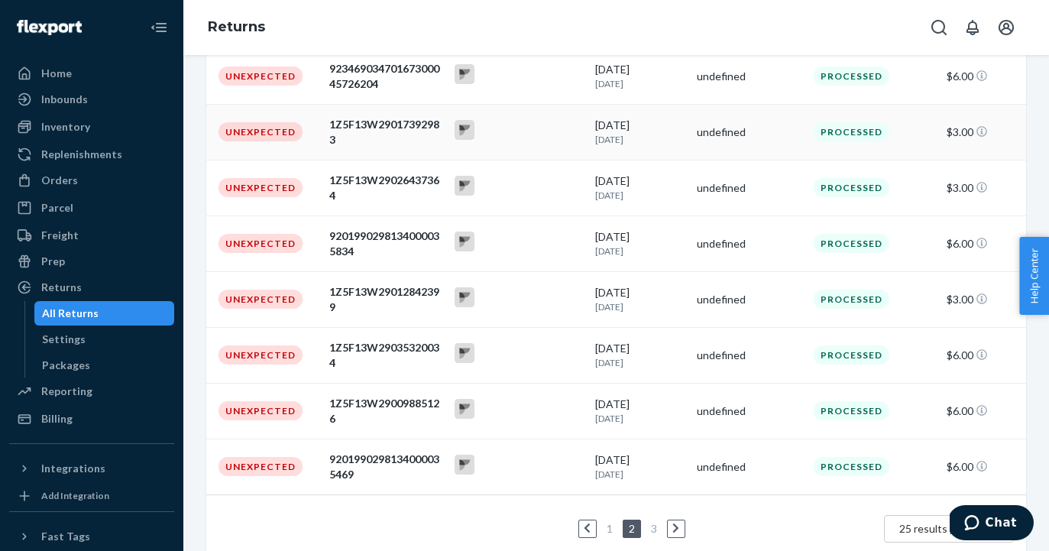
scroll to position [386, 0]
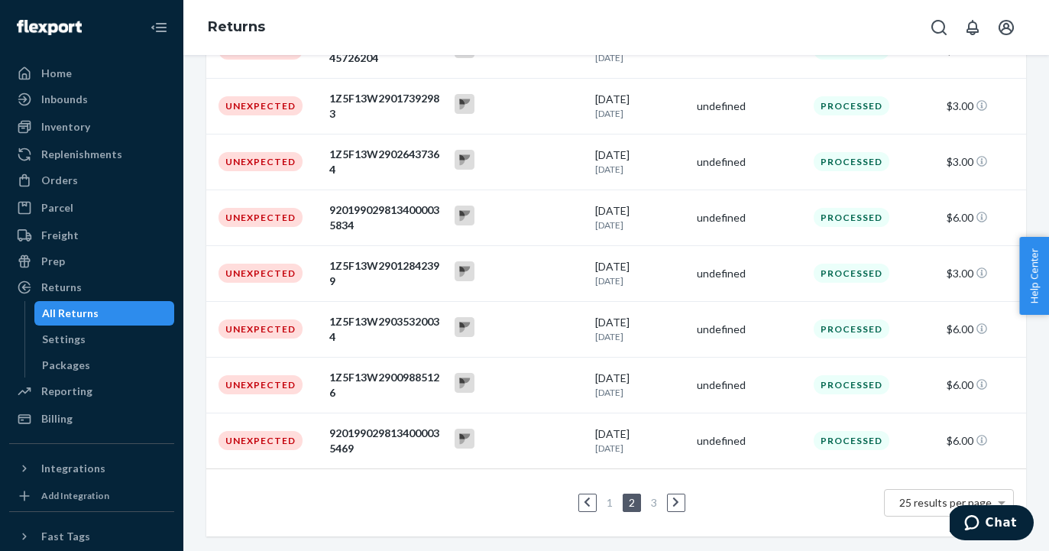
click at [605, 502] on link "1" at bounding box center [610, 502] width 12 height 13
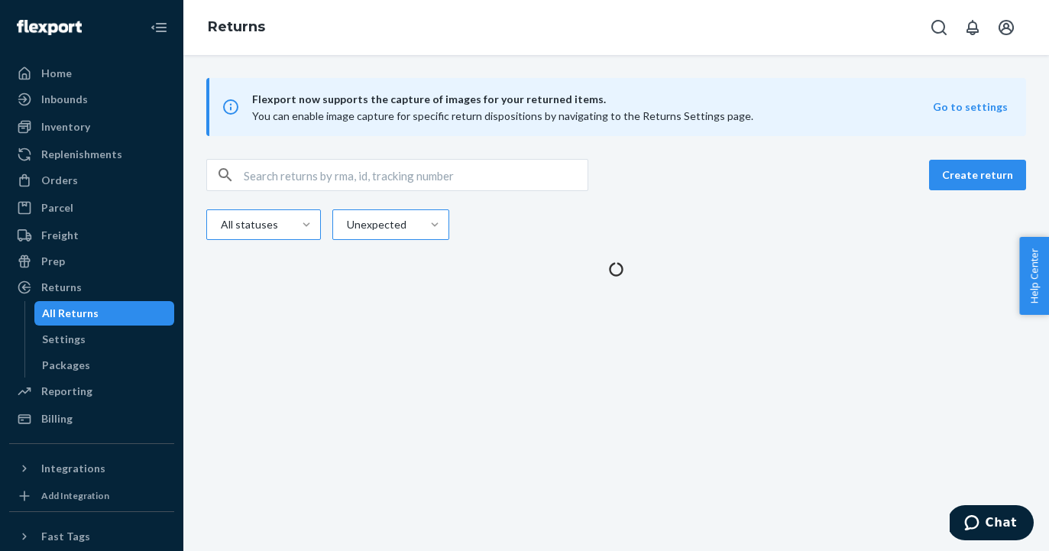
scroll to position [0, 0]
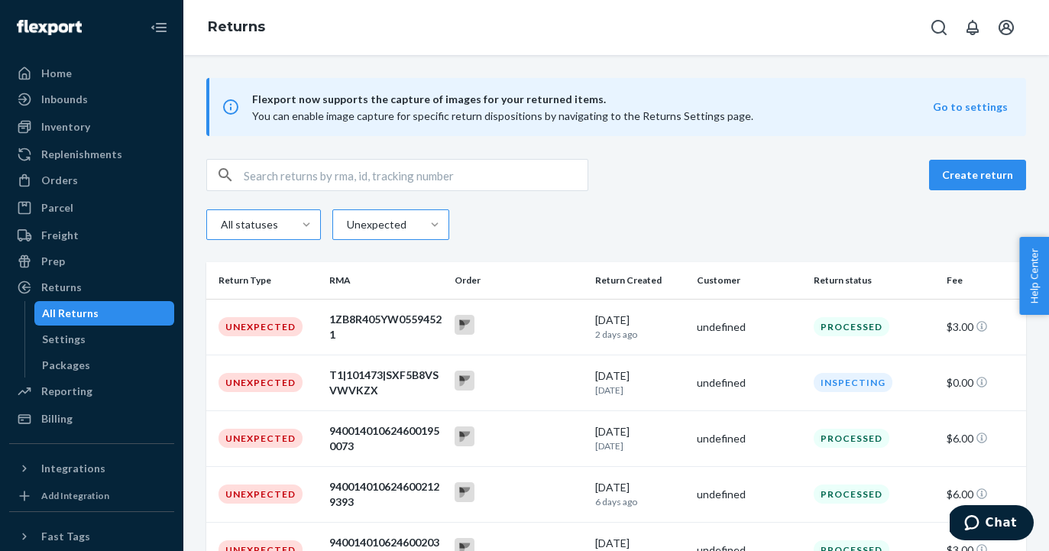
click at [397, 222] on div "Unexpected" at bounding box center [375, 224] width 57 height 15
click at [330, 225] on input "Unexpected" at bounding box center [330, 225] width 0 height 0
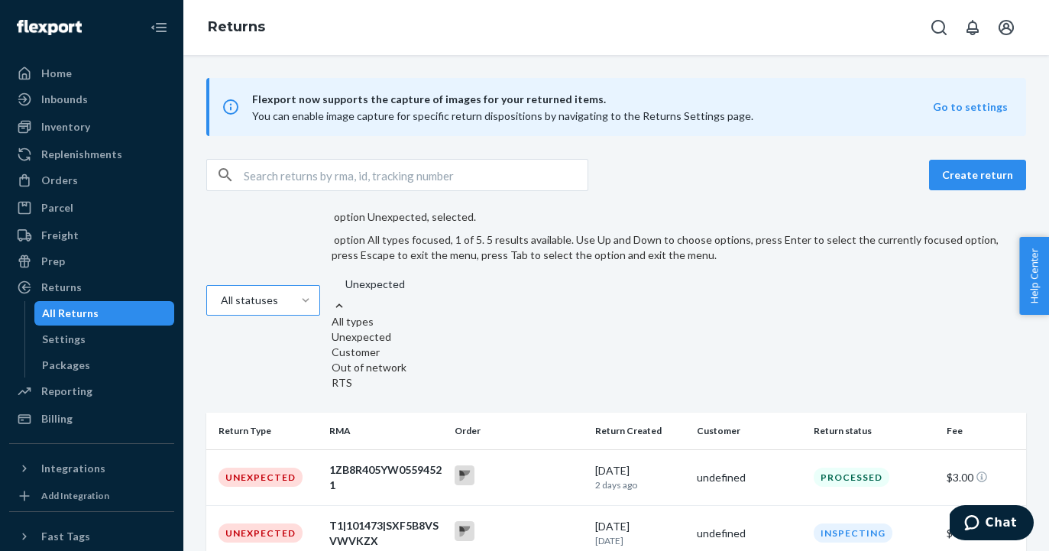
click at [384, 314] on div "All types" at bounding box center [673, 321] width 683 height 15
click at [331, 284] on input "option Unexpected, selected. option All types focused, 1 of 5. 5 results availa…" at bounding box center [331, 284] width 0 height 0
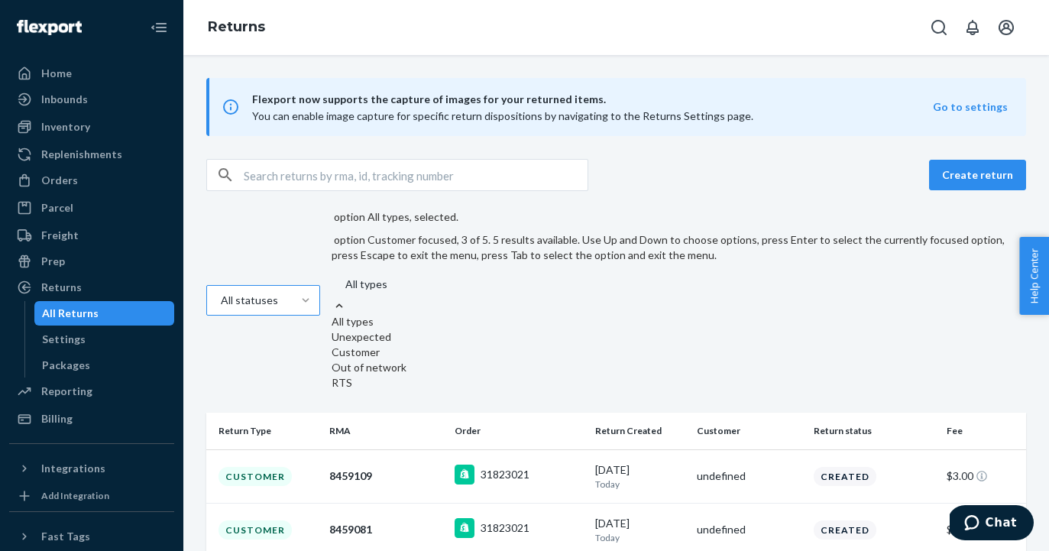
click at [374, 345] on div "Customer" at bounding box center [673, 352] width 683 height 15
click at [313, 284] on input "option All types, selected. option Customer focused, 3 of 5. 5 results availabl…" at bounding box center [313, 284] width 0 height 0
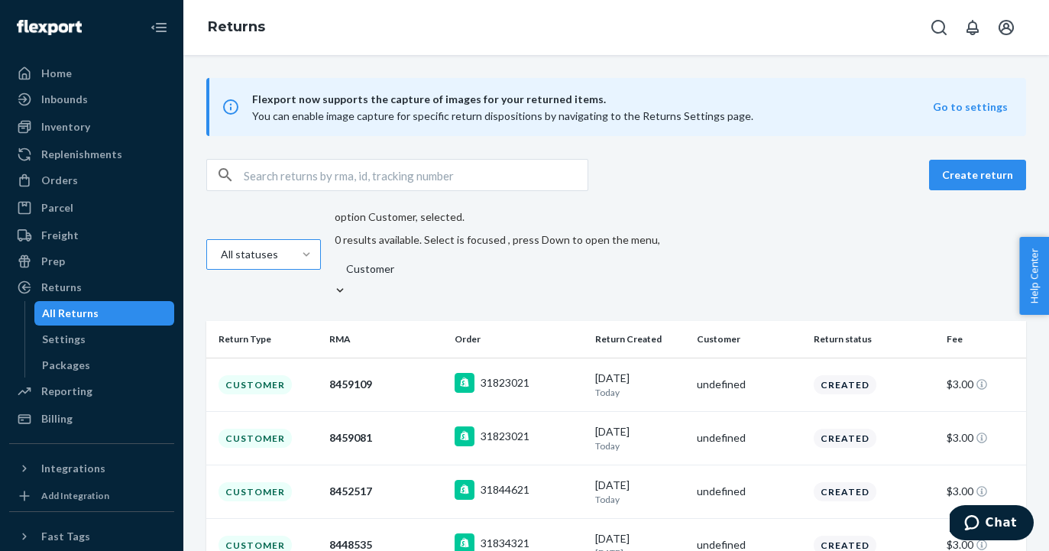
click at [397, 255] on div "Customer" at bounding box center [496, 269] width 328 height 28
click at [320, 269] on input "option Customer, selected. 0 results available. Select is focused , press Down …" at bounding box center [320, 269] width 0 height 0
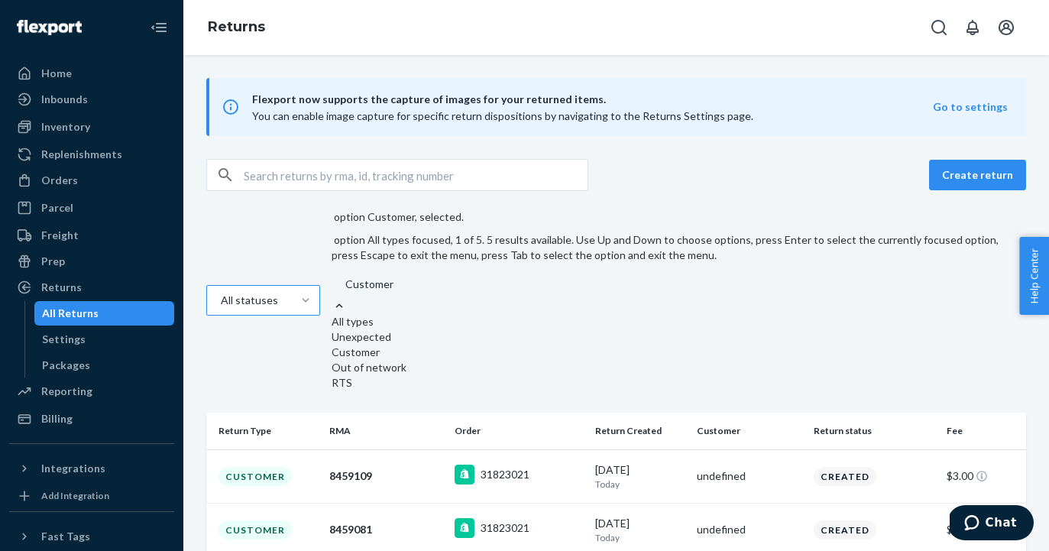
click at [393, 314] on div "All types" at bounding box center [673, 321] width 683 height 15
click at [319, 284] on input "option Customer, selected. option All types focused, 1 of 5. 5 results availabl…" at bounding box center [319, 284] width 0 height 0
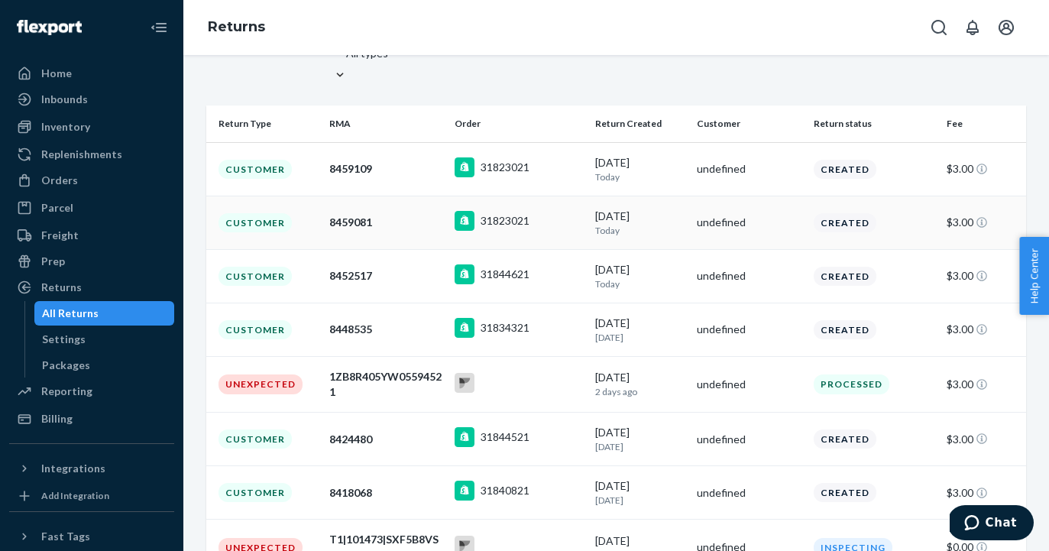
scroll to position [373, 0]
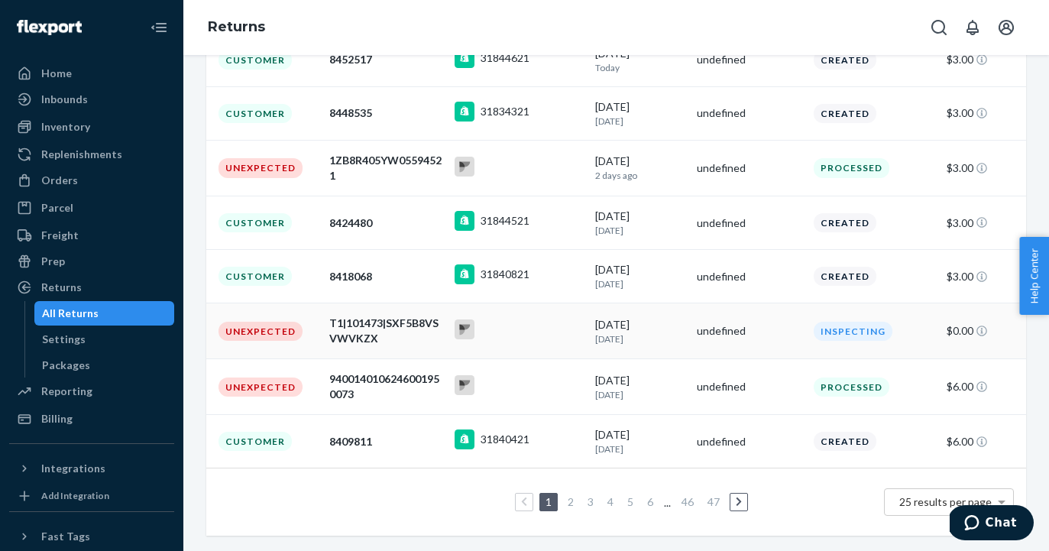
click at [596, 329] on div "[DATE] [DATE]" at bounding box center [639, 331] width 89 height 28
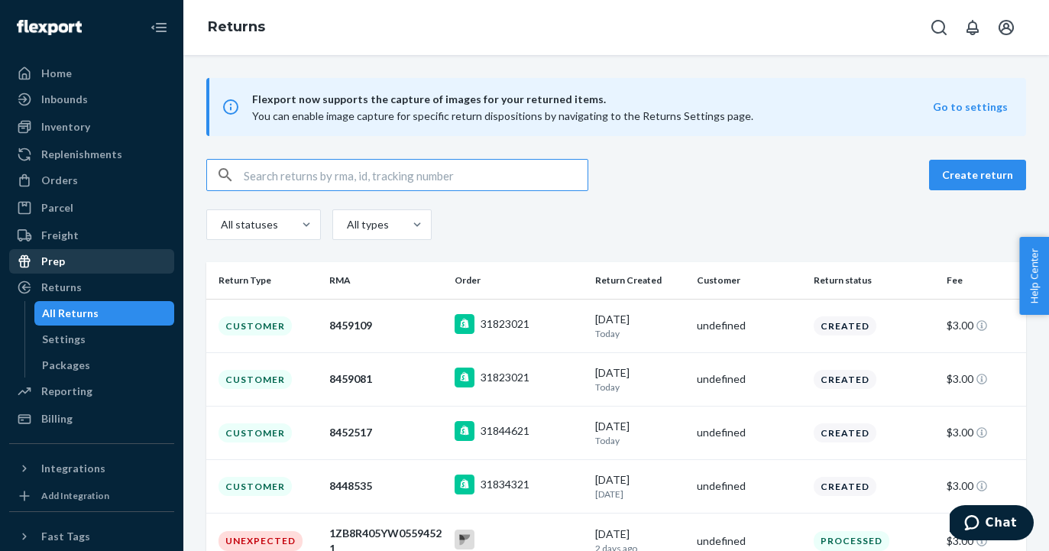
scroll to position [149, 0]
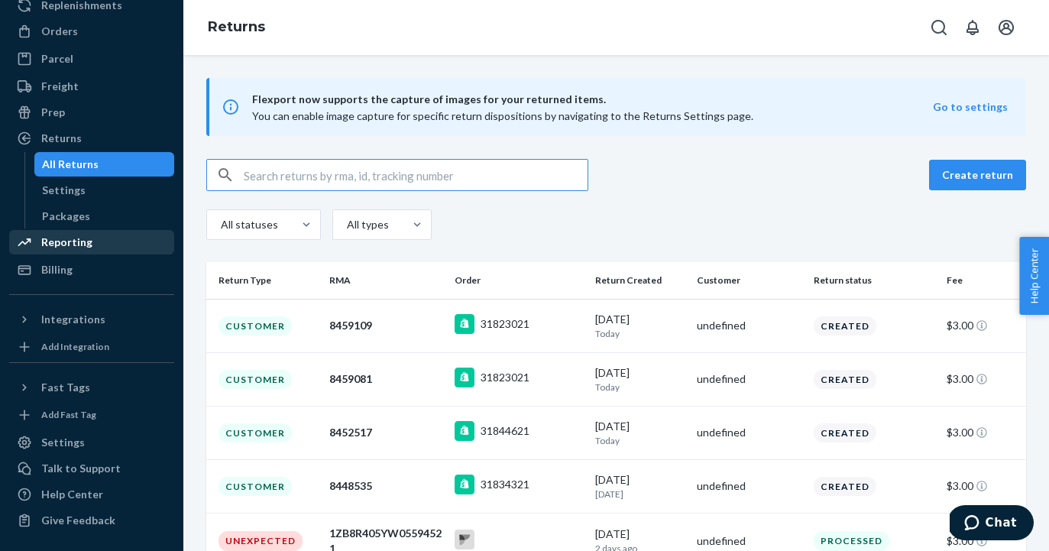
click at [83, 244] on div "Reporting" at bounding box center [66, 242] width 51 height 15
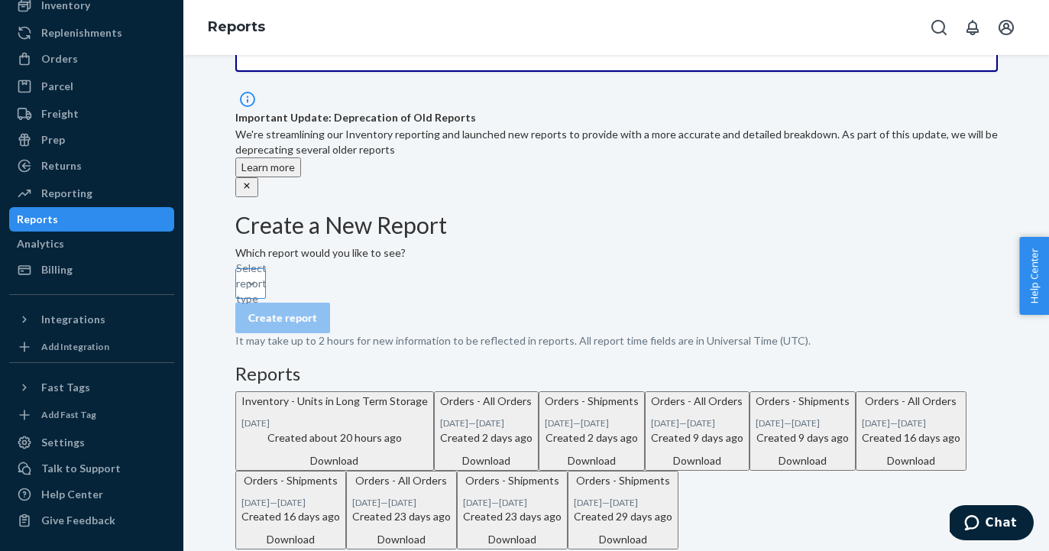
scroll to position [134, 0]
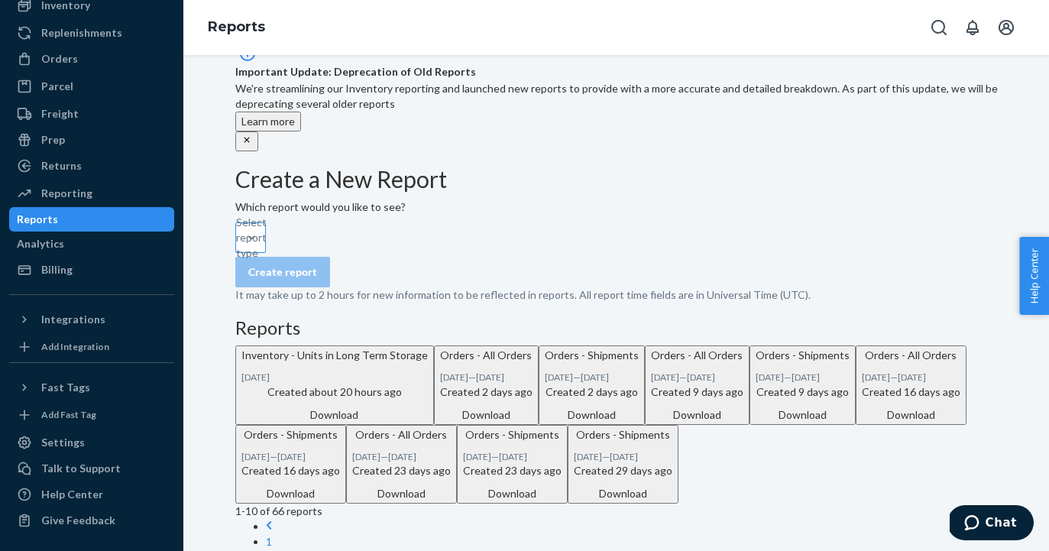
click at [238, 243] on div "Select report type" at bounding box center [237, 237] width 2 height 15
click at [238, 243] on input "Select report type" at bounding box center [237, 237] width 2 height 15
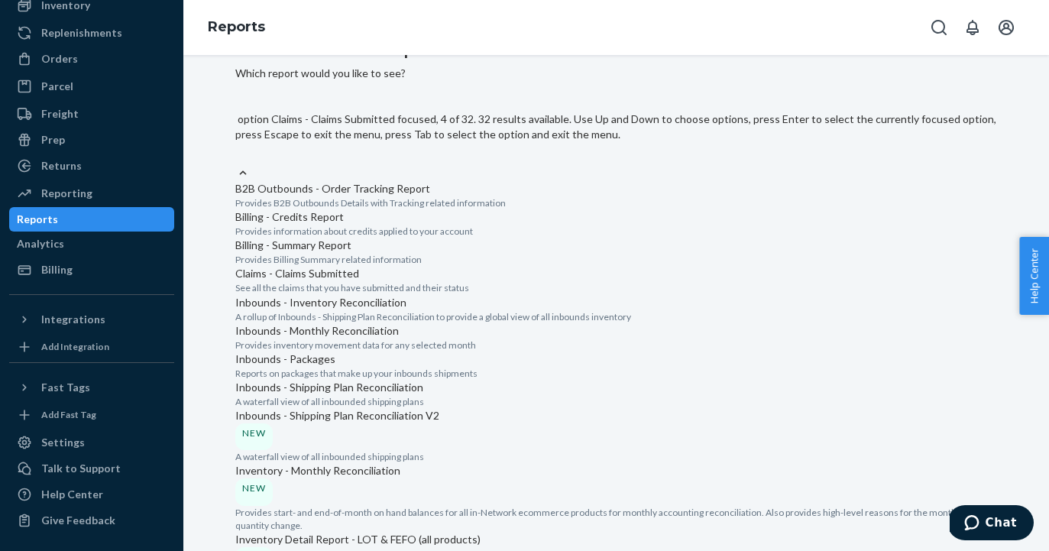
scroll to position [34, 0]
click at [444, 294] on p "See all the claims that you have submitted and their status" at bounding box center [616, 287] width 763 height 13
click at [237, 165] on input "option Claims - Claims Submitted focused, 4 of 32. 32 results available. Use Up…" at bounding box center [236, 157] width 2 height 15
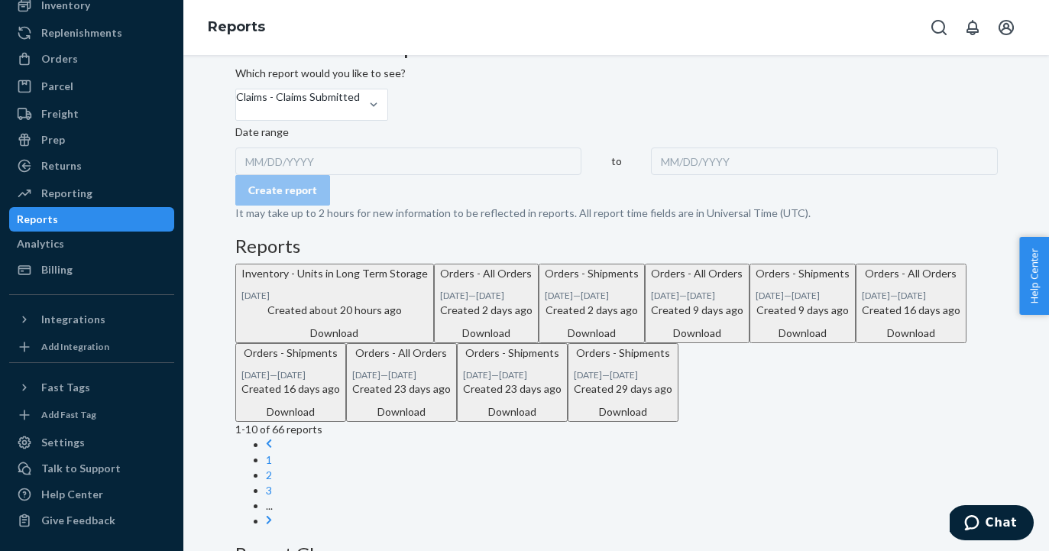
click at [342, 175] on div "MM/DD/YYYY" at bounding box center [408, 161] width 347 height 28
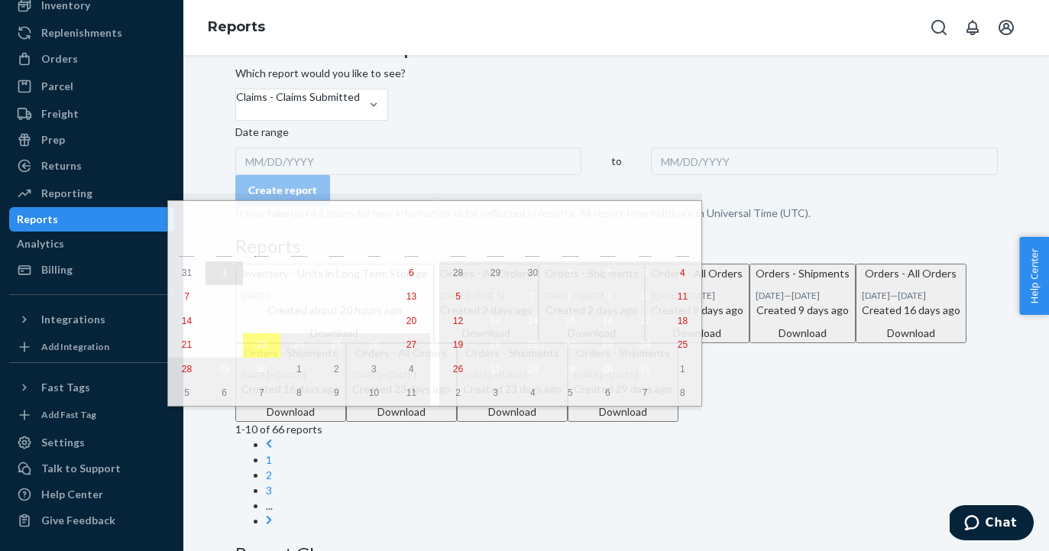
click at [208, 270] on button "1" at bounding box center [224, 273] width 37 height 24
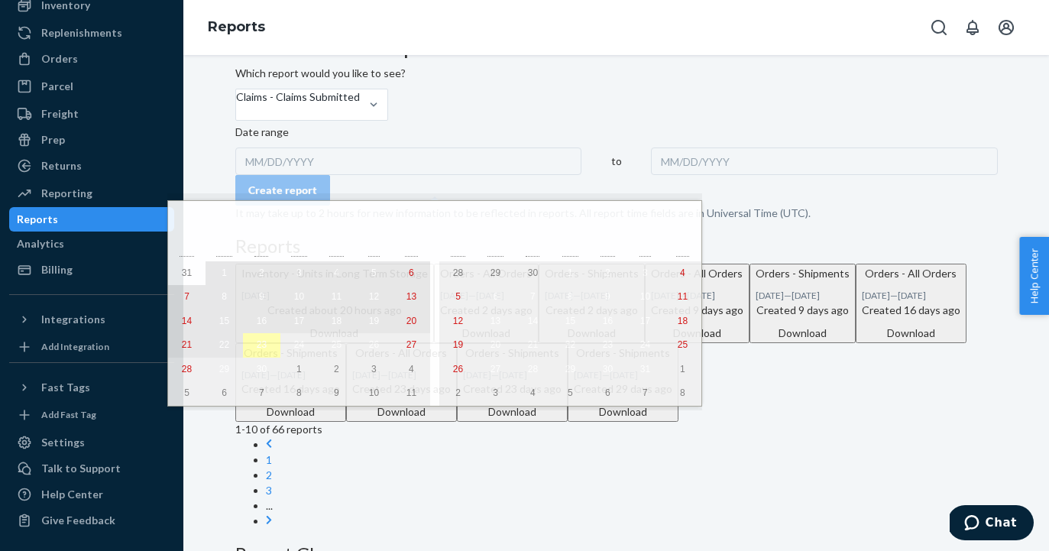
click at [257, 350] on abbr "23" at bounding box center [262, 344] width 10 height 11
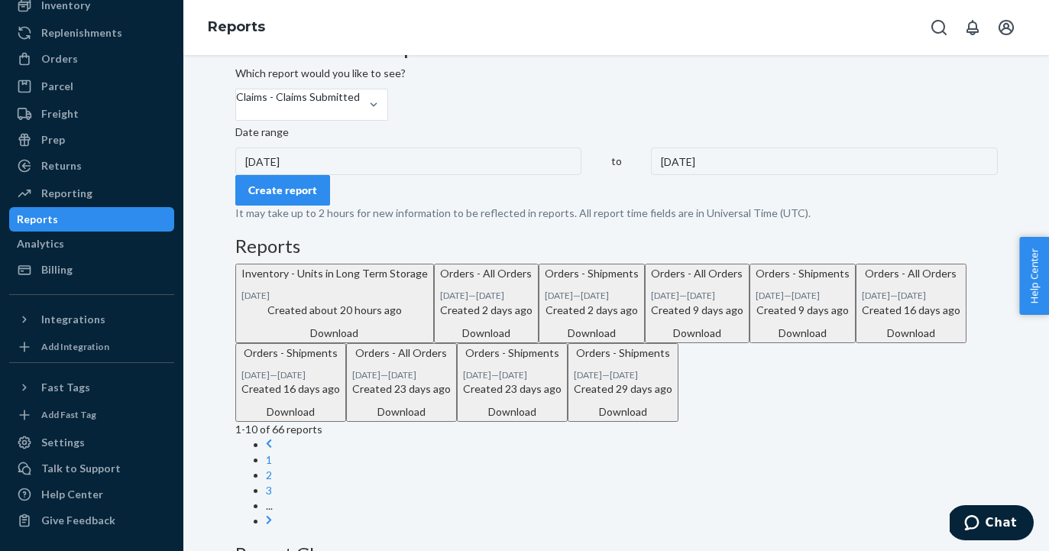
click at [322, 206] on button "Create report" at bounding box center [282, 190] width 95 height 31
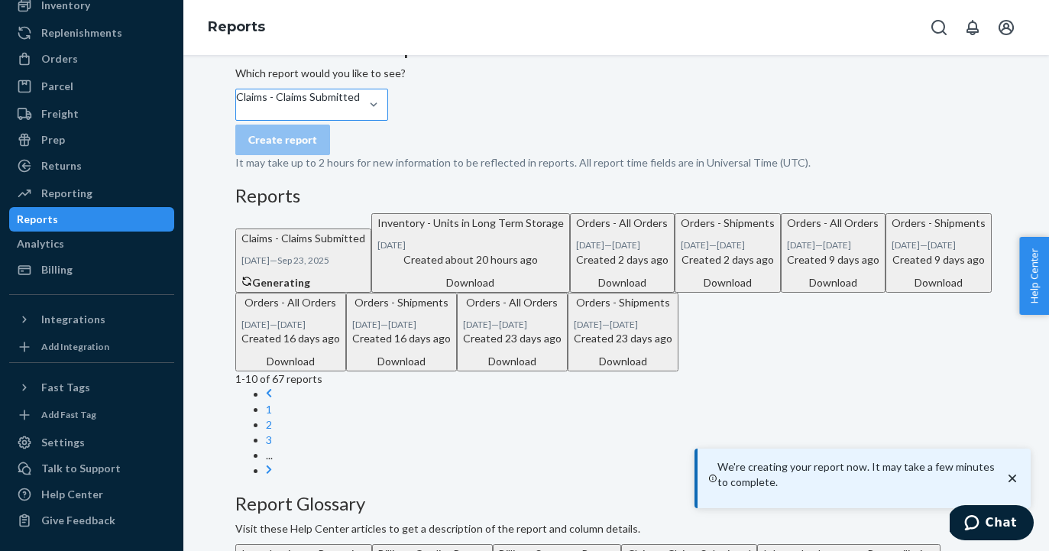
click at [360, 110] on div "Claims - Claims Submitted" at bounding box center [298, 104] width 124 height 31
click at [238, 110] on input "Claims - Claims Submitted" at bounding box center [237, 112] width 2 height 15
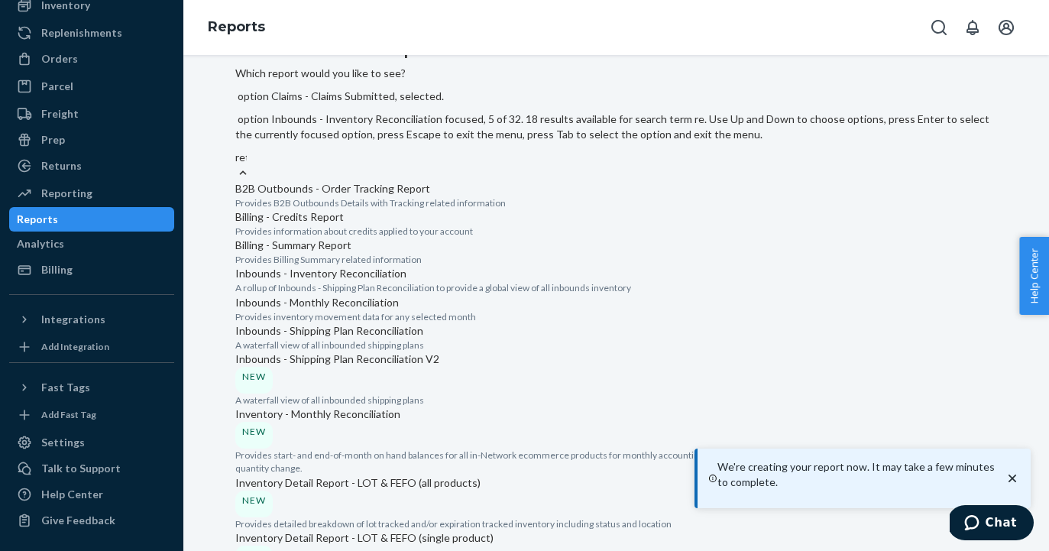
scroll to position [0, 0]
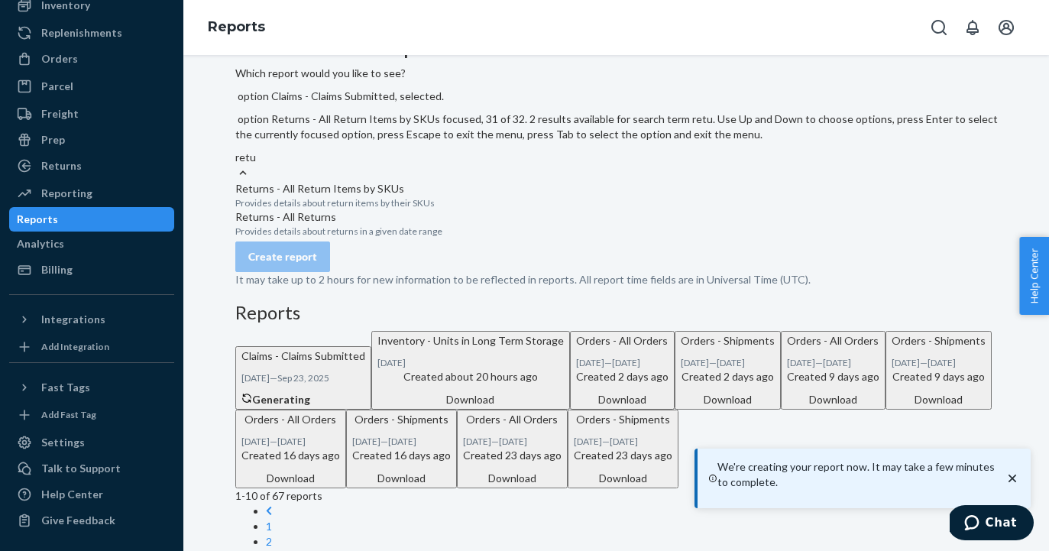
type input "retur"
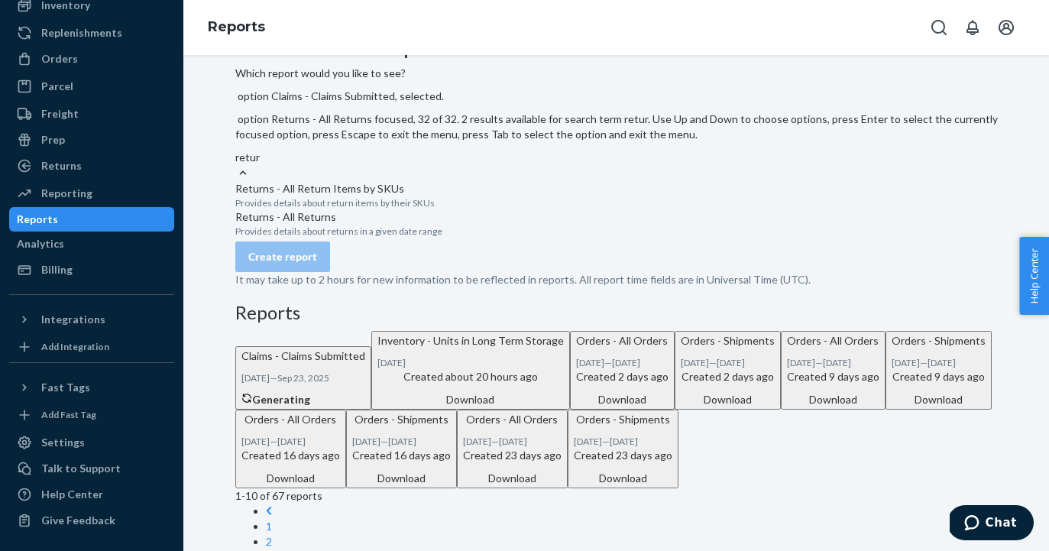
click at [414, 225] on p "Provides details about returns in a given date range" at bounding box center [616, 231] width 763 height 13
click at [261, 165] on input "retur" at bounding box center [248, 157] width 26 height 15
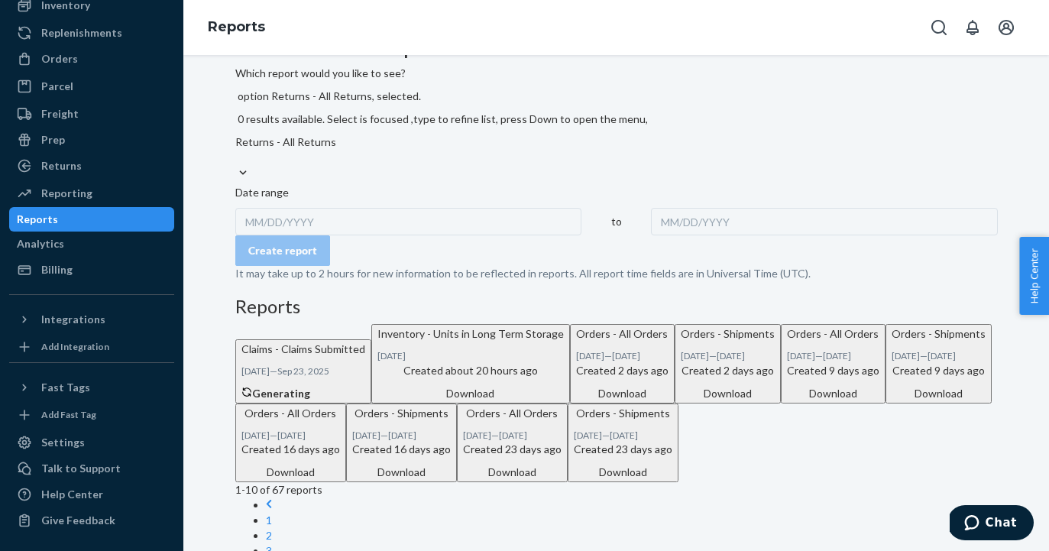
click at [316, 208] on div "MM/DD/YYYY" at bounding box center [408, 222] width 347 height 28
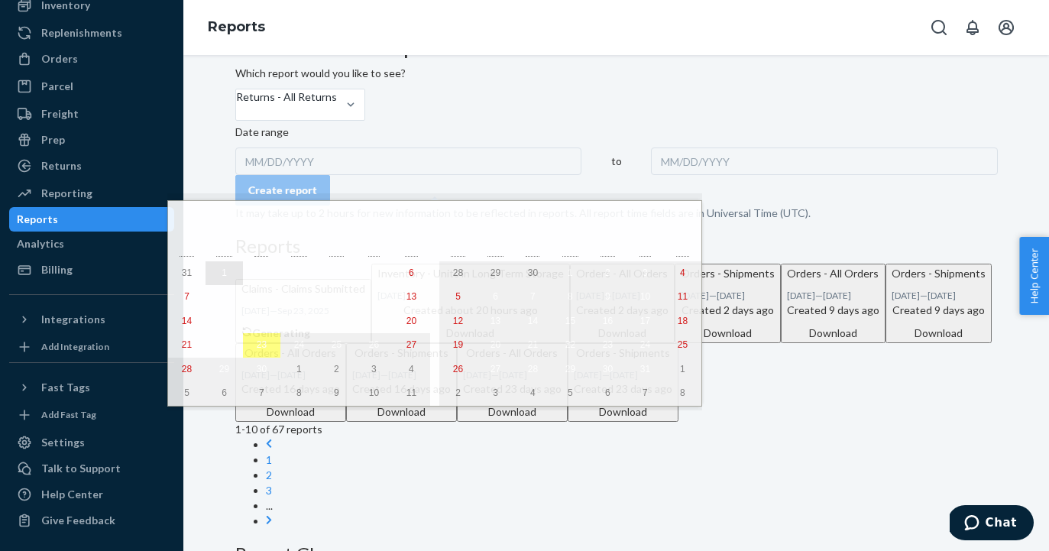
click at [222, 273] on abbr "1" at bounding box center [224, 272] width 5 height 11
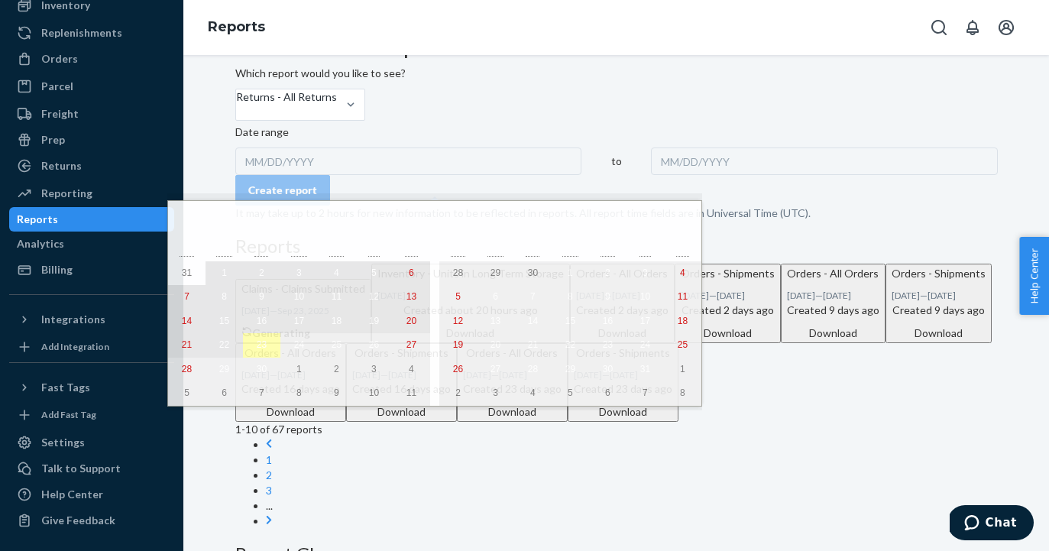
click at [257, 350] on abbr "23" at bounding box center [262, 344] width 10 height 11
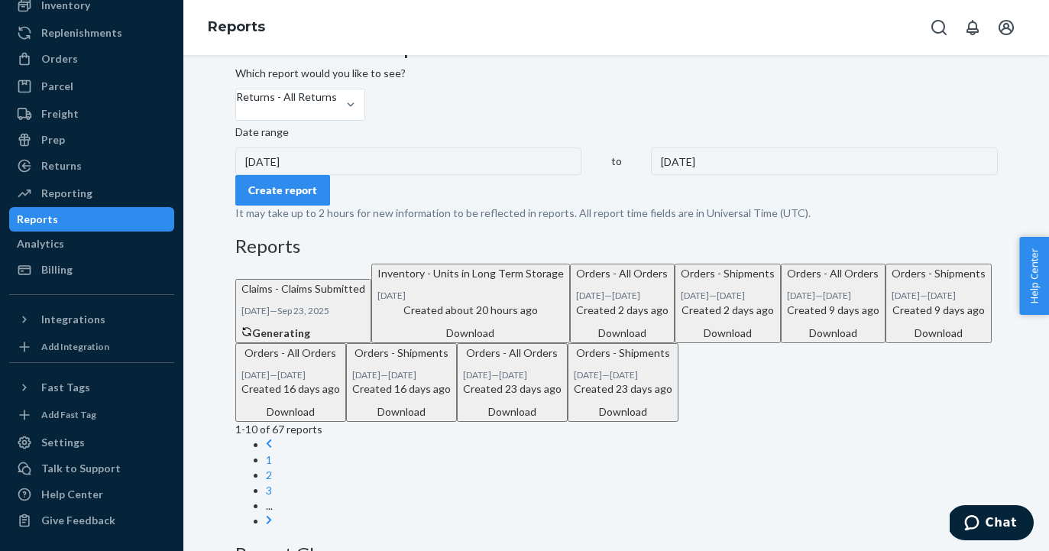
click at [317, 198] on div "Create report" at bounding box center [282, 190] width 69 height 15
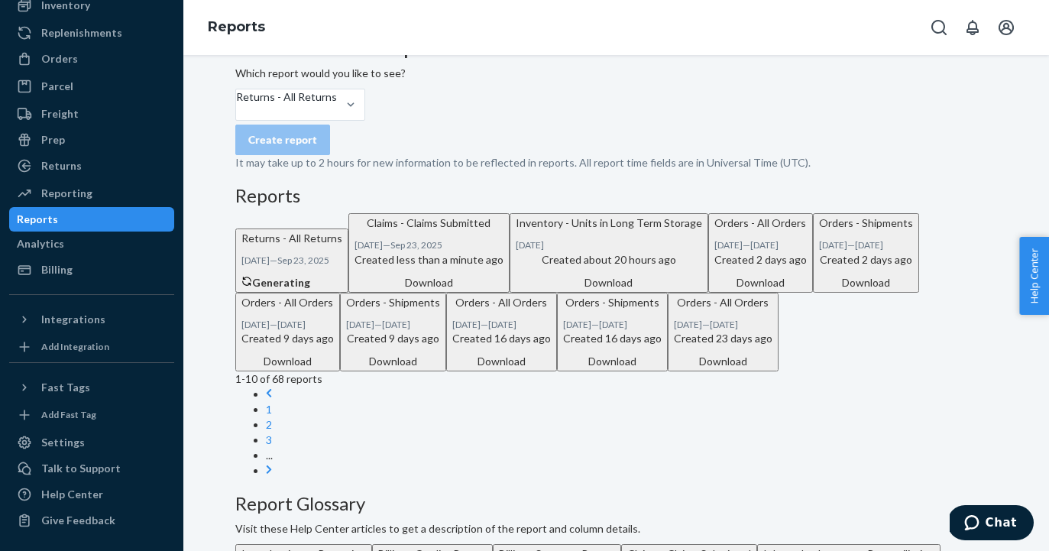
click at [504, 290] on div "Download" at bounding box center [429, 282] width 149 height 15
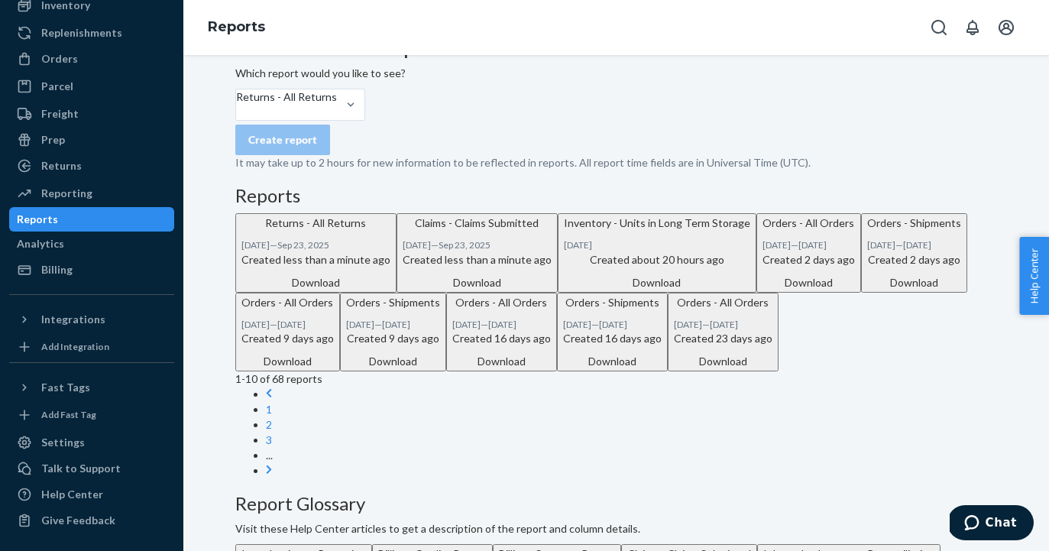
click at [390, 251] on div "Returns - All Returns [DATE] — [DATE]" at bounding box center [315, 233] width 149 height 36
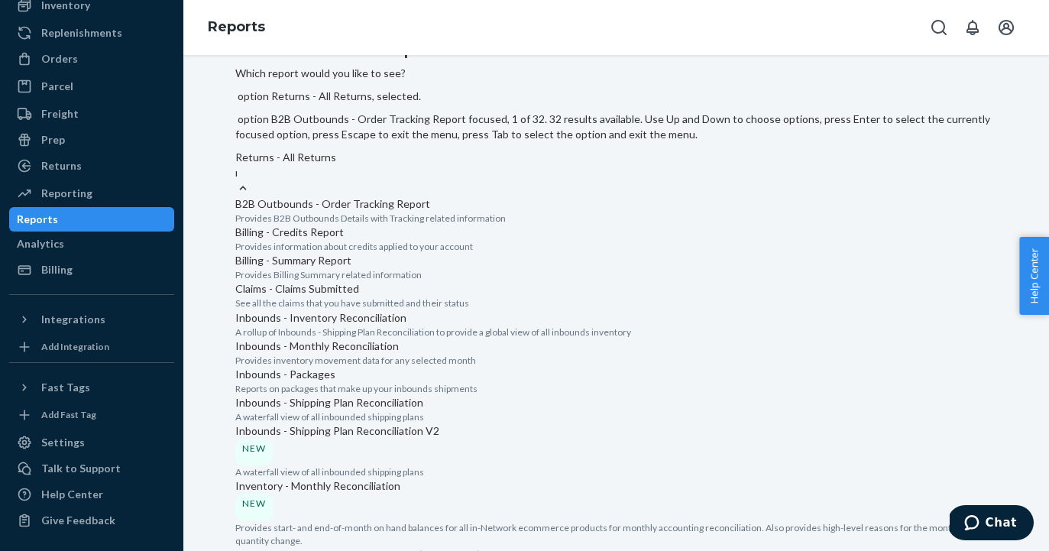
click at [387, 150] on div "Returns - All Returns retur" at bounding box center [616, 165] width 763 height 31
click at [237, 165] on input "retur" at bounding box center [236, 172] width 2 height 15
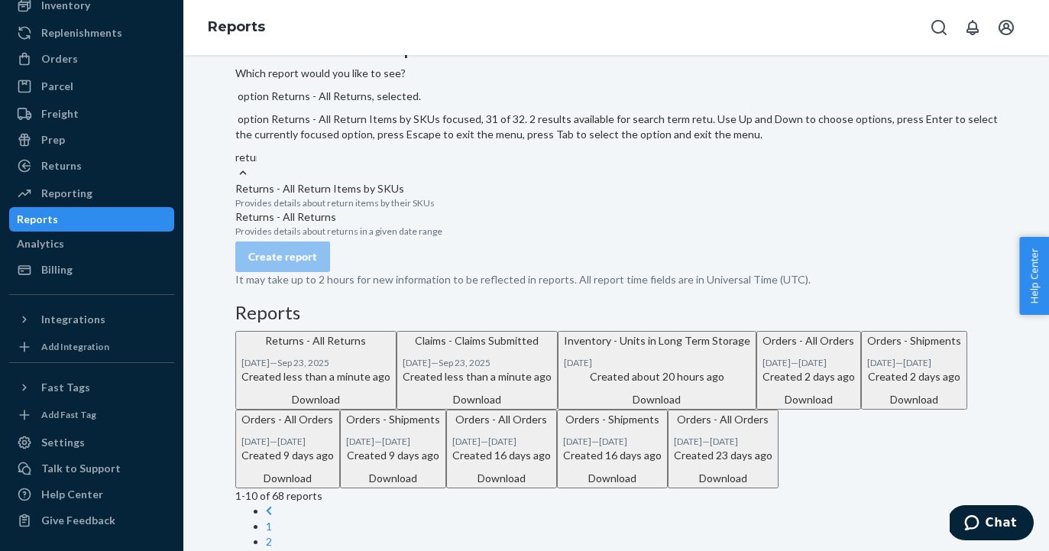
type input "return"
click at [394, 228] on p "Provides details about returns in a given date range" at bounding box center [616, 231] width 763 height 13
click at [267, 165] on input "return" at bounding box center [250, 157] width 31 height 15
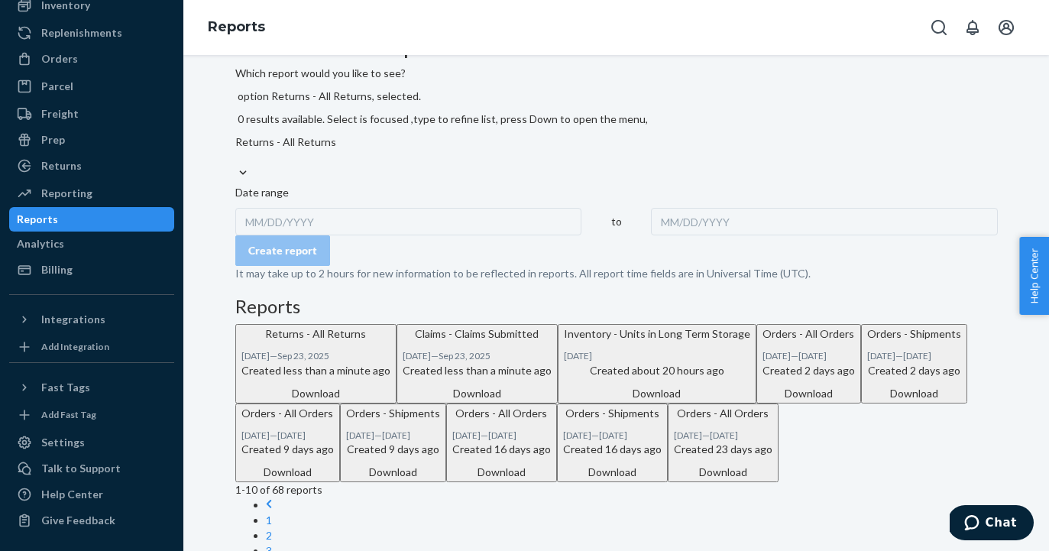
click at [335, 208] on div "MM/DD/YYYY" at bounding box center [408, 222] width 347 height 28
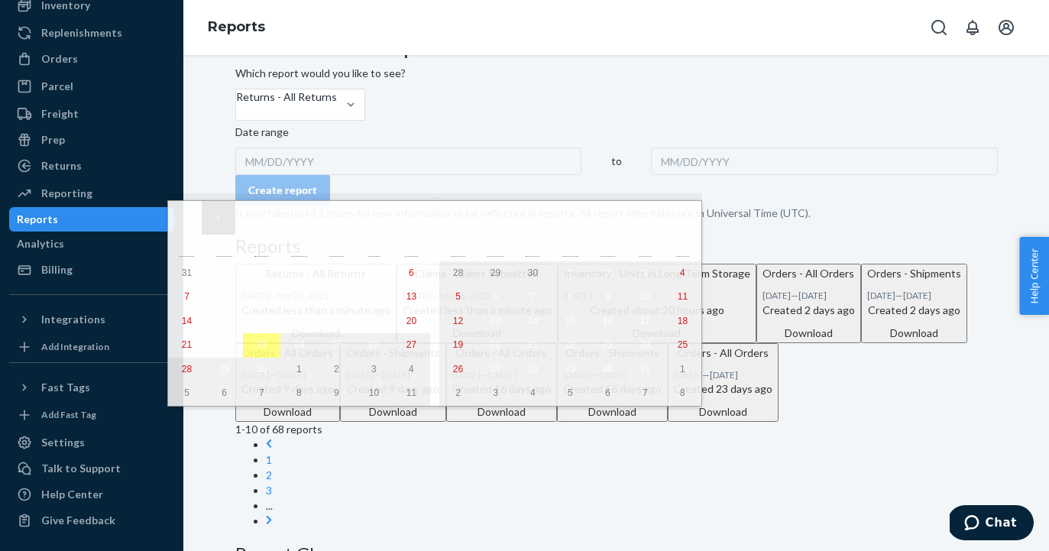
click at [209, 219] on button "‹" at bounding box center [219, 218] width 34 height 34
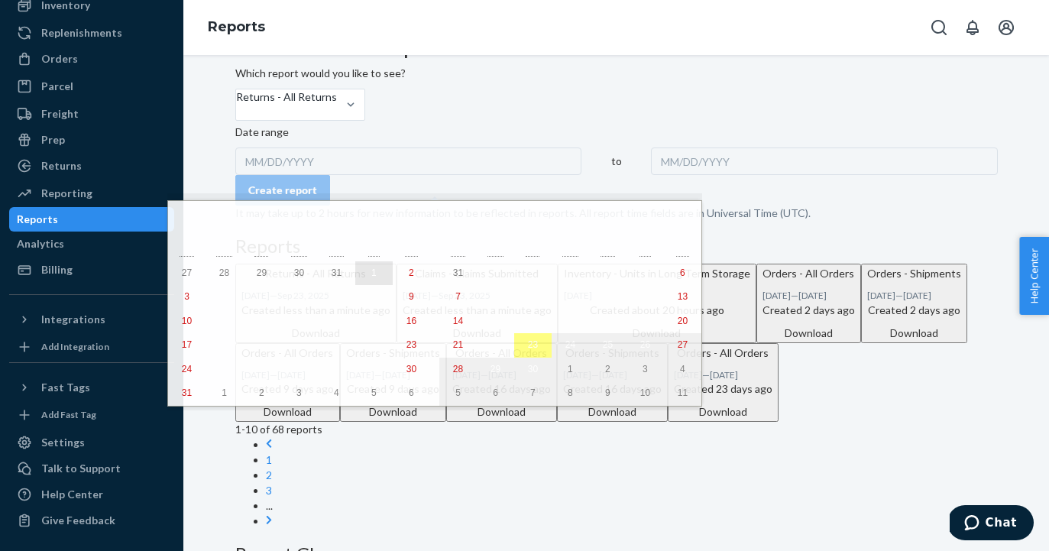
click at [355, 270] on button "1" at bounding box center [373, 273] width 37 height 24
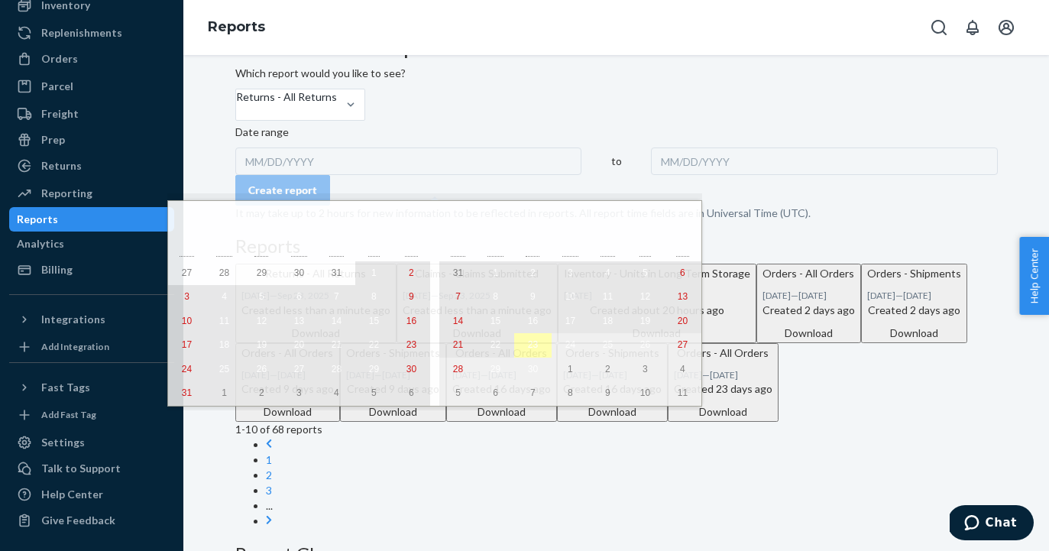
click at [514, 348] on button "23" at bounding box center [532, 345] width 37 height 24
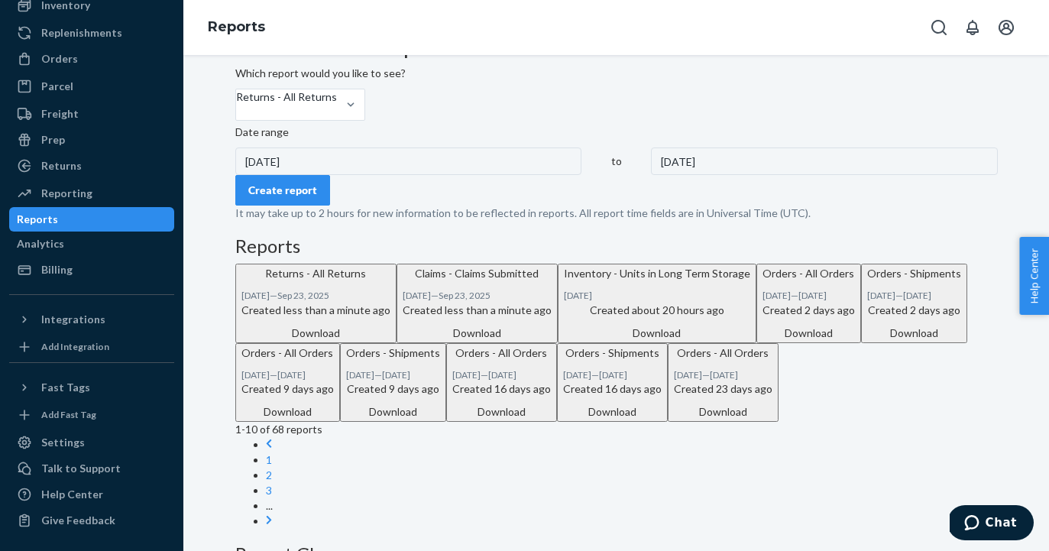
click at [317, 198] on div "Create report" at bounding box center [282, 190] width 69 height 15
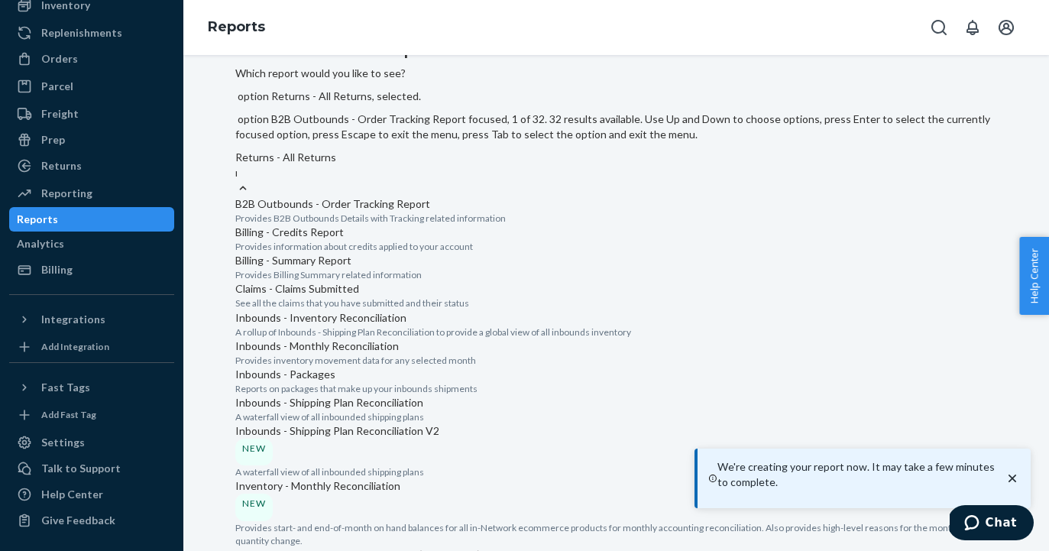
click at [427, 150] on div "Returns - All Returns return" at bounding box center [616, 165] width 763 height 31
click at [237, 165] on input "return" at bounding box center [236, 172] width 2 height 15
type input "cl"
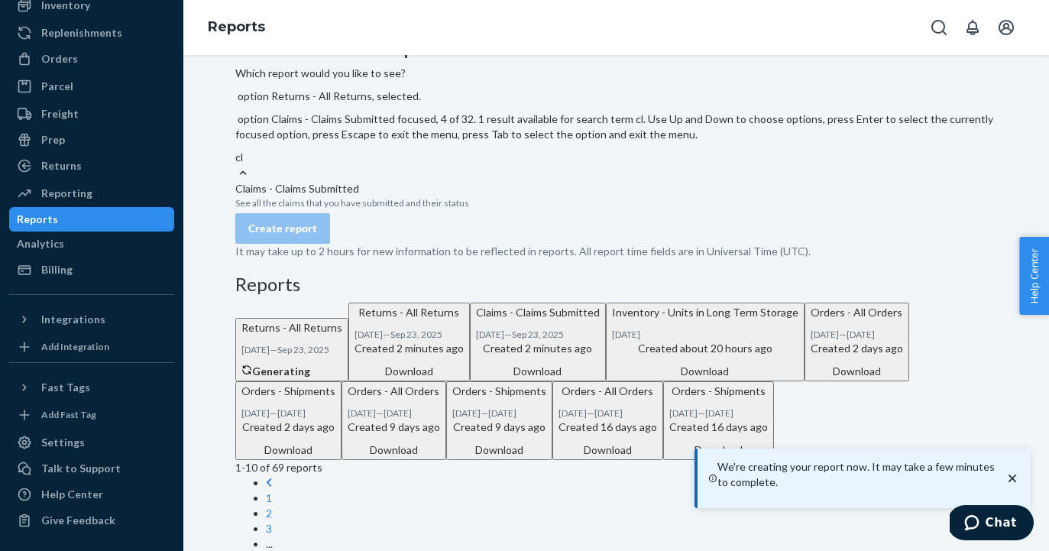
click at [421, 181] on div "Claims - Claims Submitted" at bounding box center [616, 188] width 763 height 15
click at [244, 151] on input "cl" at bounding box center [239, 157] width 9 height 15
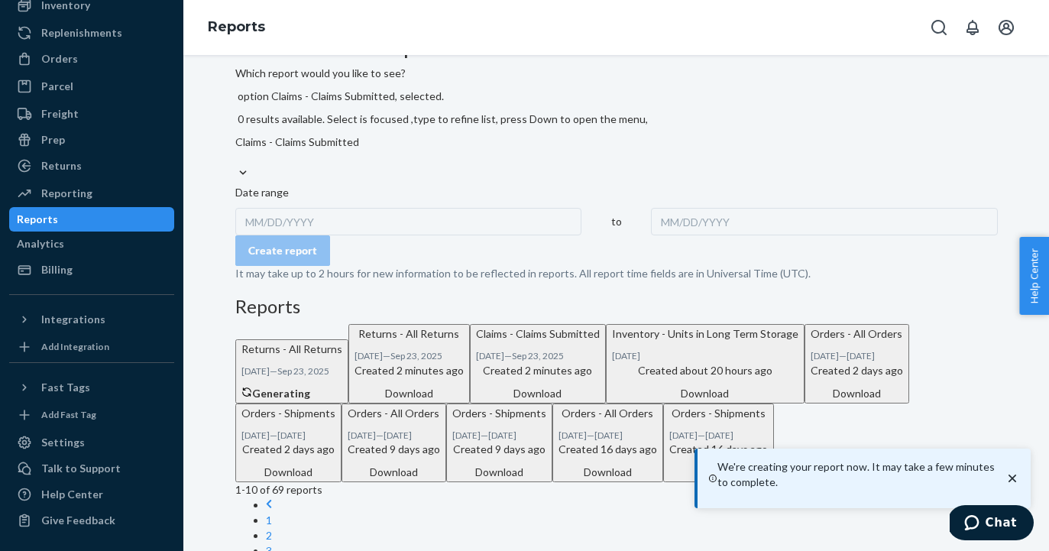
click at [316, 208] on div "MM/DD/YYYY" at bounding box center [408, 222] width 347 height 28
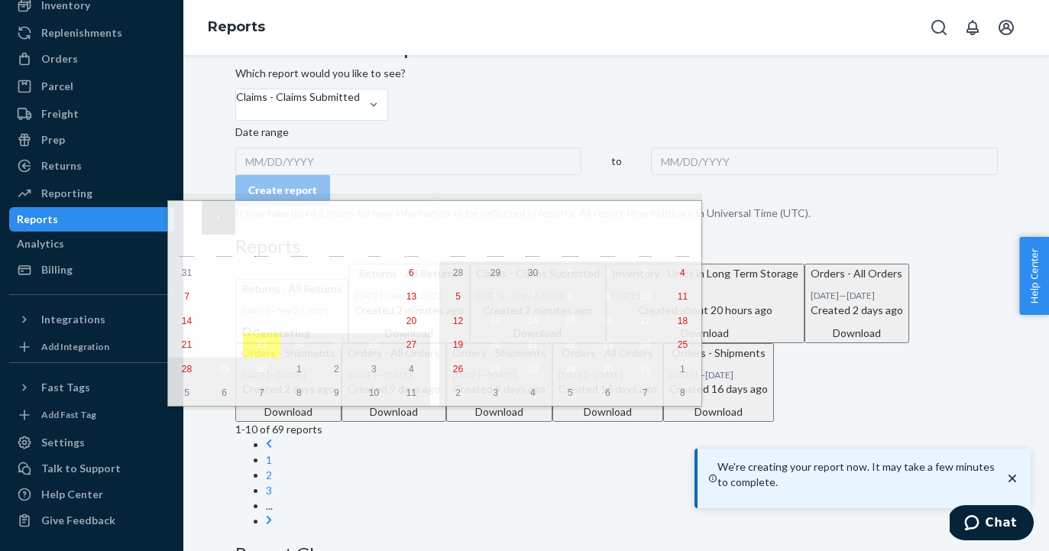
click at [214, 220] on button "‹" at bounding box center [219, 218] width 34 height 34
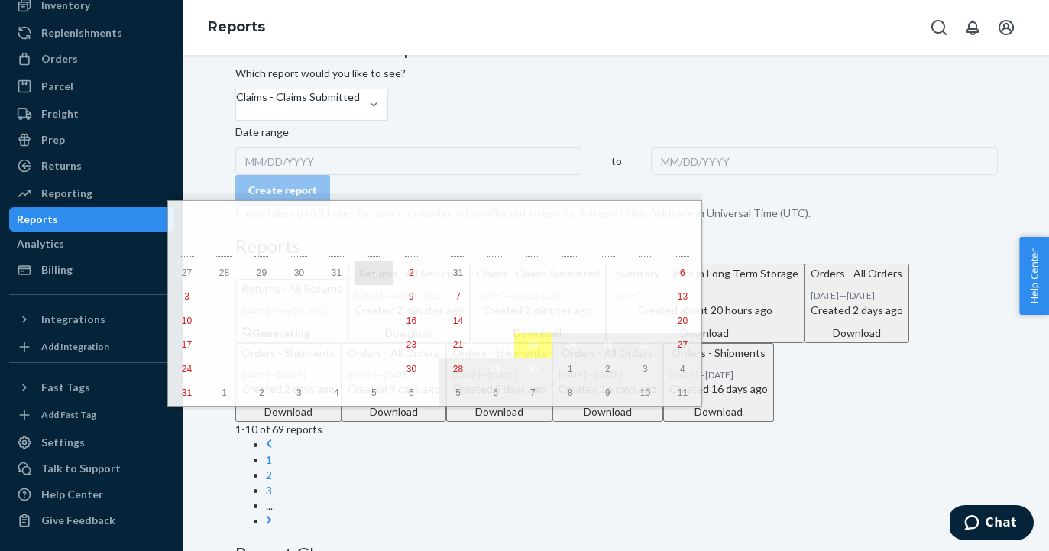
click at [371, 277] on abbr "1" at bounding box center [373, 272] width 5 height 11
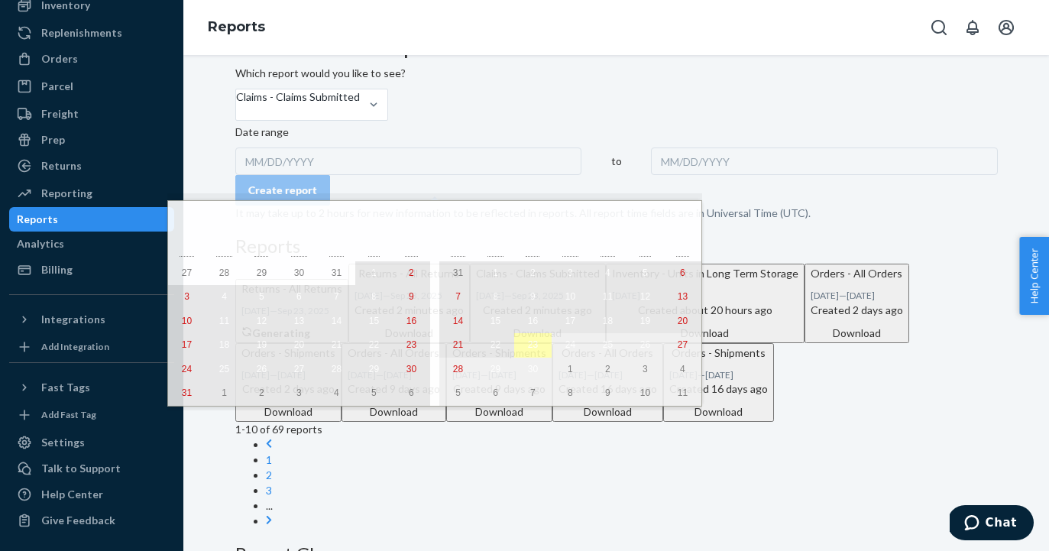
click at [514, 343] on button "23" at bounding box center [532, 345] width 37 height 24
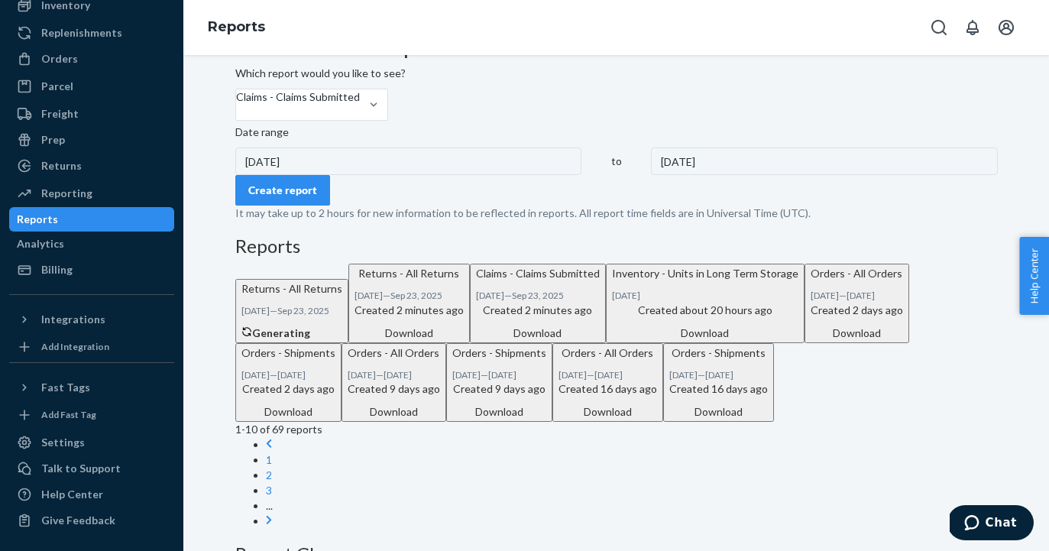
click at [317, 198] on div "Create report" at bounding box center [282, 190] width 69 height 15
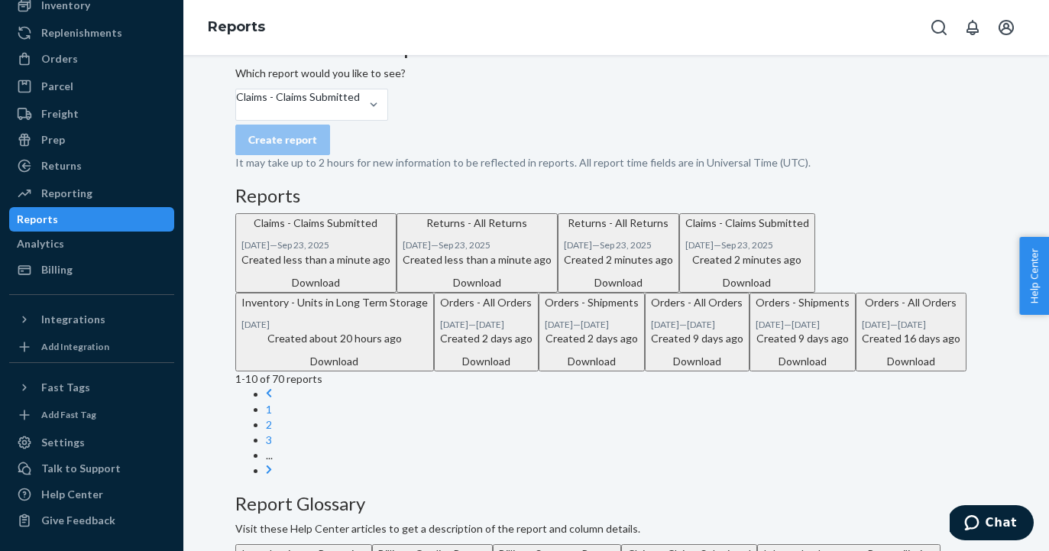
click at [552, 290] on div "Download" at bounding box center [477, 282] width 149 height 15
click at [390, 290] on div "Download" at bounding box center [315, 282] width 149 height 15
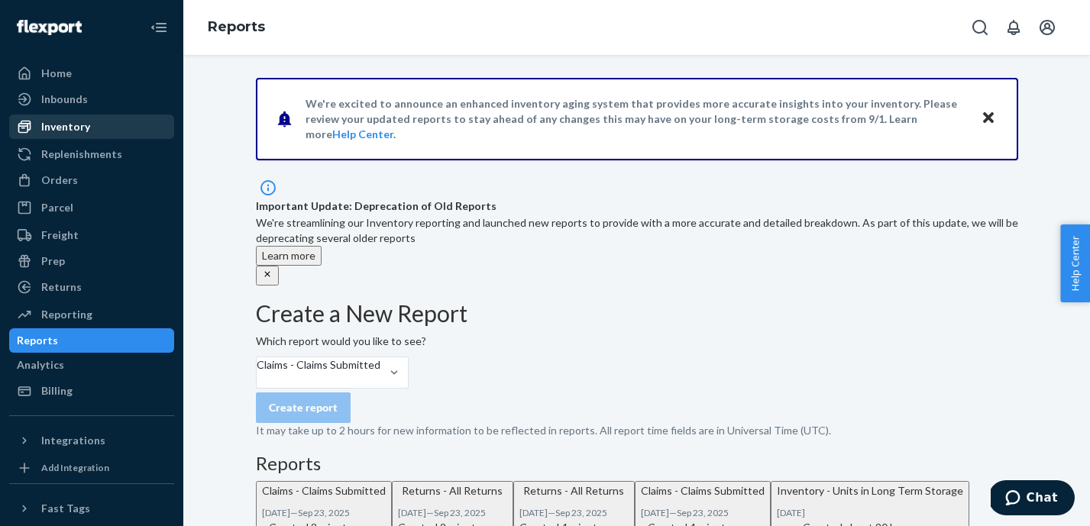
click at [108, 133] on div "Inventory" at bounding box center [92, 126] width 162 height 21
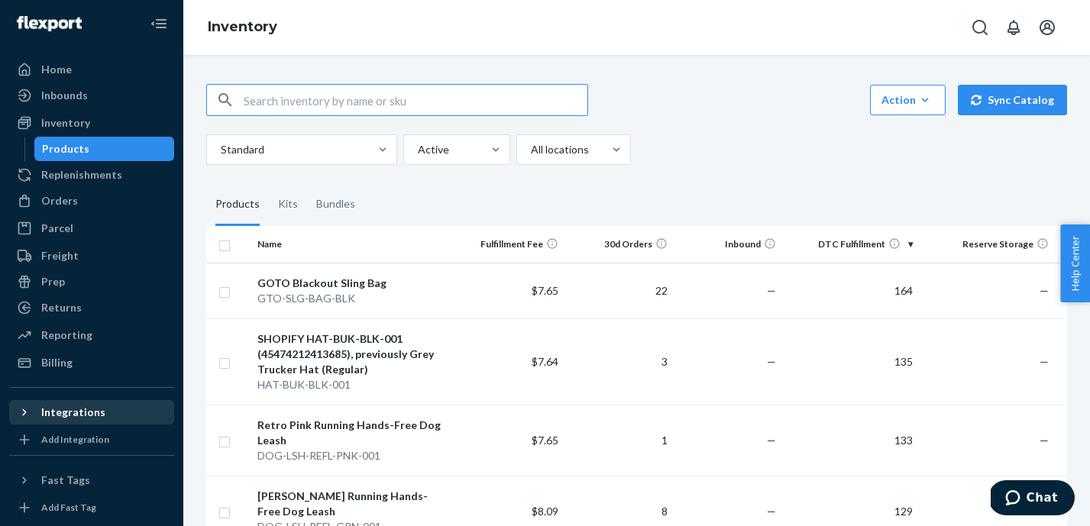
scroll to position [5, 0]
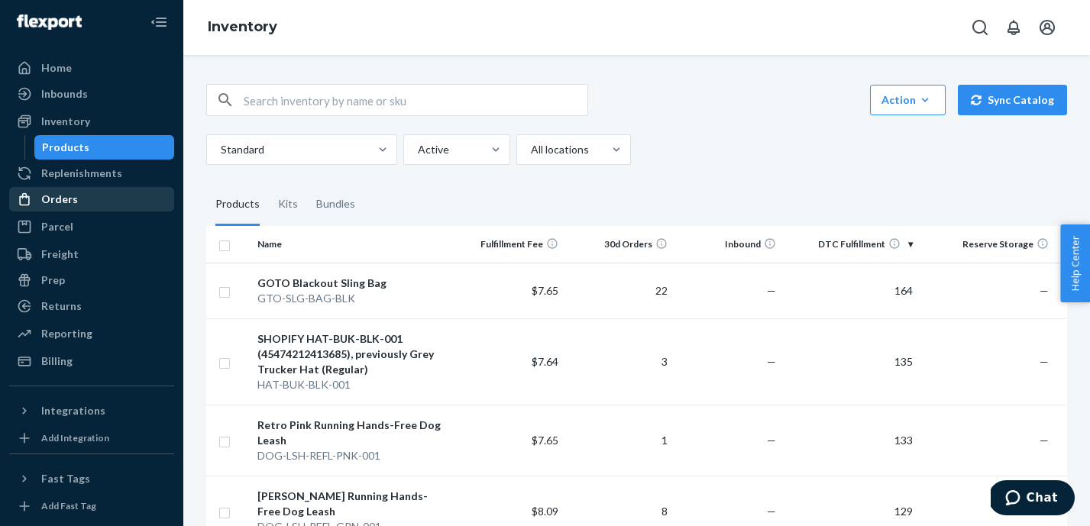
click at [99, 200] on div "Orders" at bounding box center [92, 199] width 162 height 21
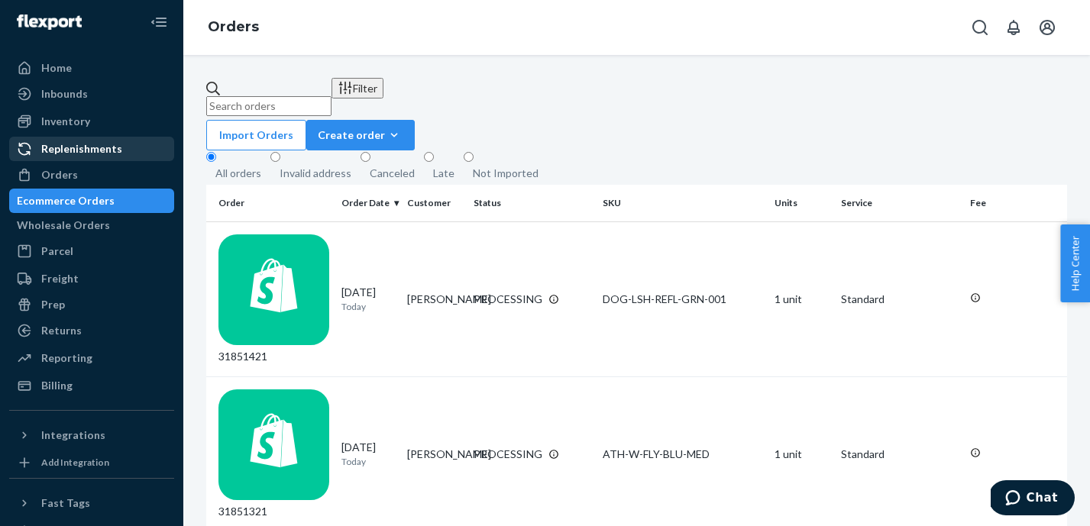
click at [104, 154] on div "Replenishments" at bounding box center [81, 148] width 81 height 15
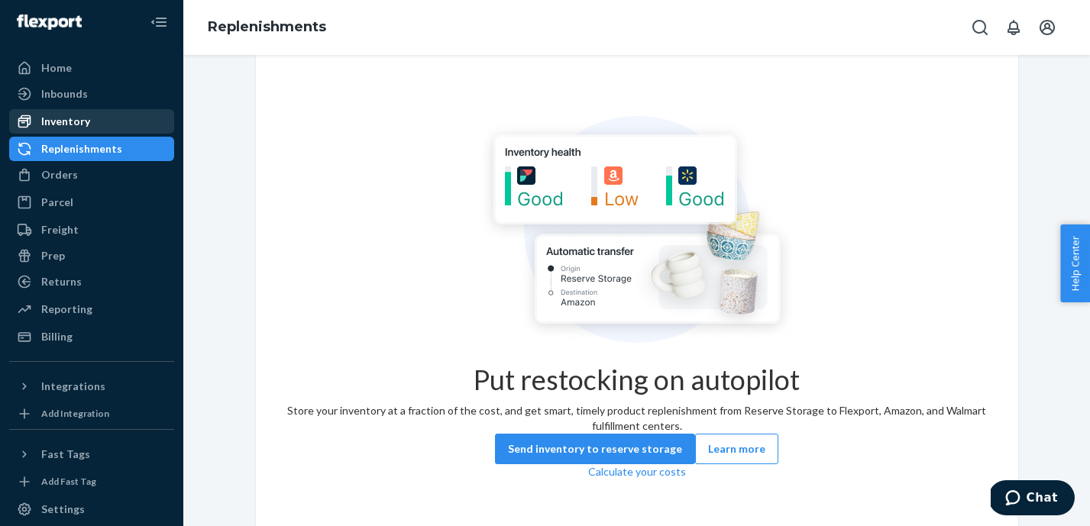
click at [96, 121] on div "Inventory" at bounding box center [92, 121] width 162 height 21
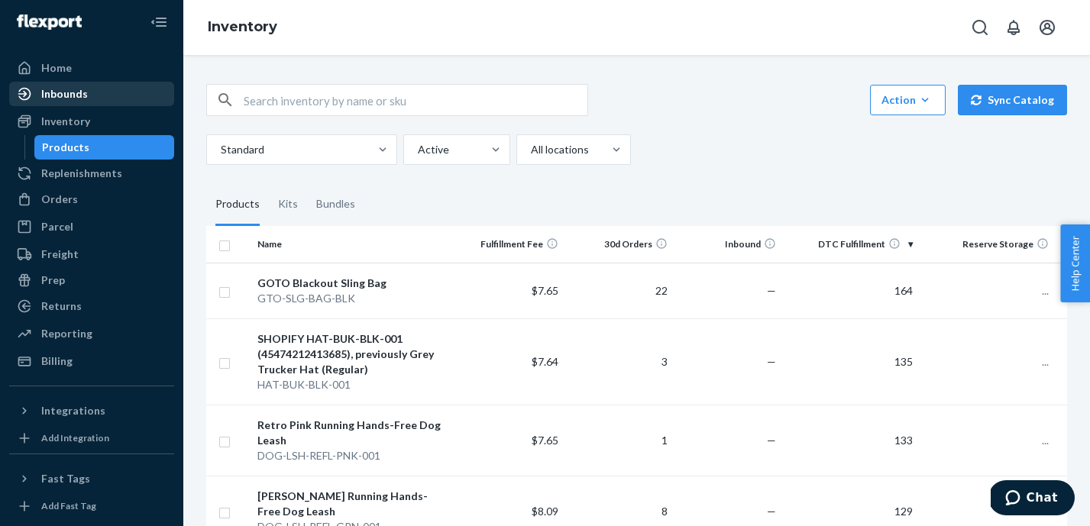
click at [89, 96] on div "Inbounds" at bounding box center [92, 93] width 162 height 21
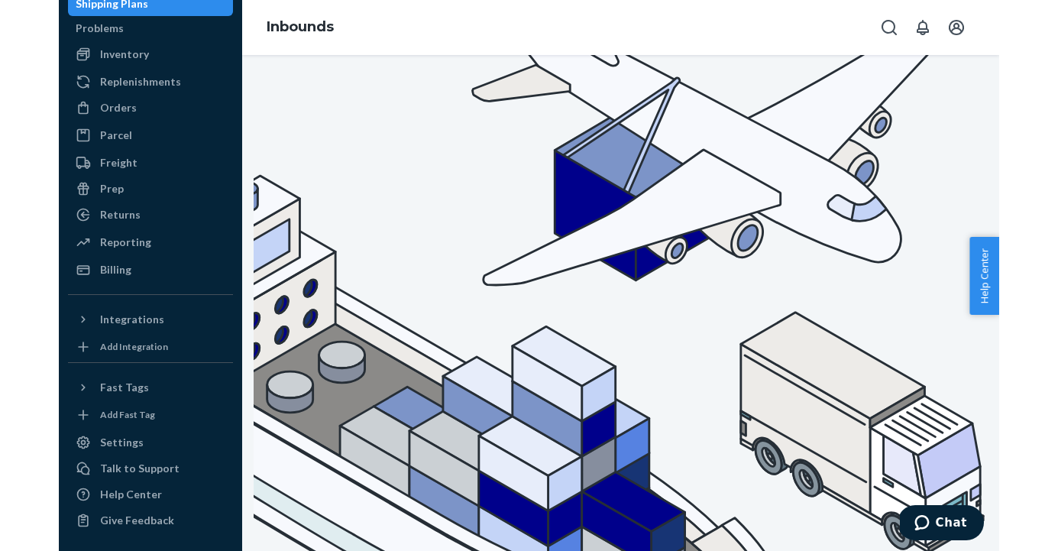
scroll to position [123, 0]
